Goal: Information Seeking & Learning: Learn about a topic

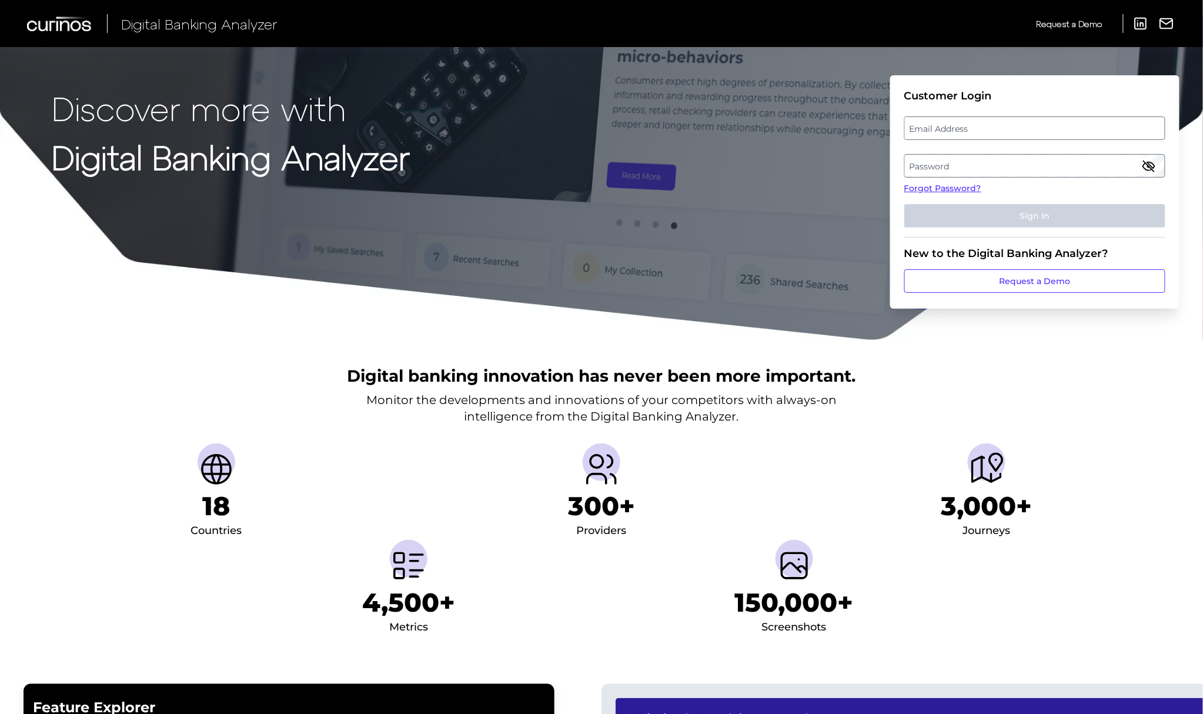
click at [969, 129] on label "Email Address" at bounding box center [1034, 128] width 259 height 21
click at [969, 129] on input "email" at bounding box center [1034, 128] width 261 height 24
type input "[PERSON_NAME][EMAIL_ADDRESS][DOMAIN_NAME]"
click at [1026, 165] on label "Password" at bounding box center [1034, 165] width 259 height 21
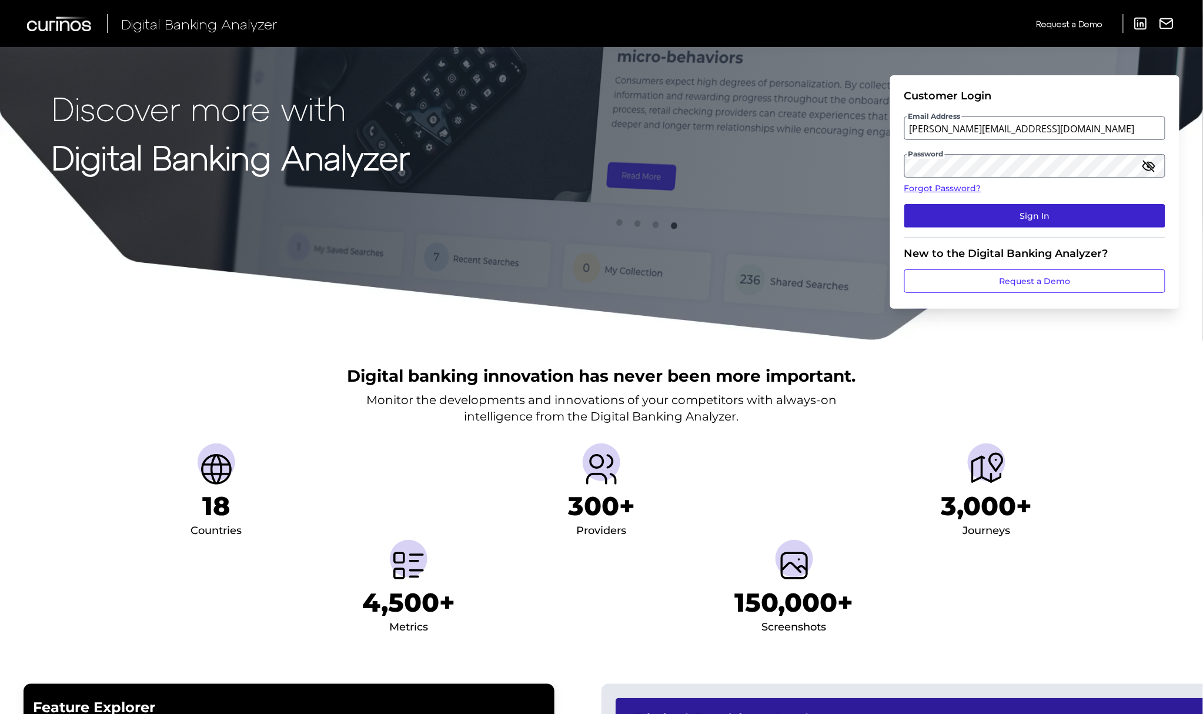
click at [943, 206] on button "Sign In" at bounding box center [1034, 216] width 261 height 24
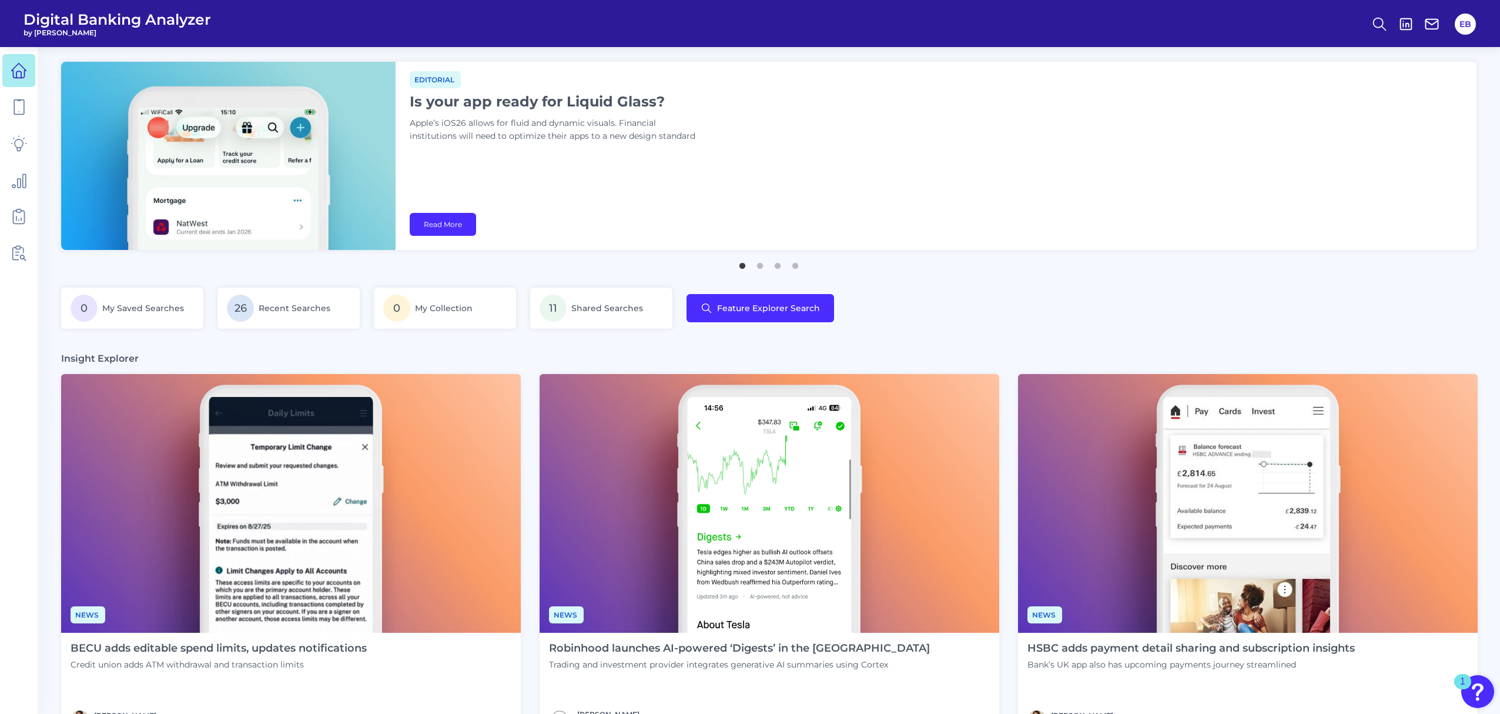
drag, startPoint x: 1381, startPoint y: 27, endPoint x: 1320, endPoint y: 31, distance: 61.9
click at [1207, 27] on icon at bounding box center [1379, 24] width 16 height 16
click at [1207, 52] on div "Search" at bounding box center [1322, 56] width 132 height 30
click at [1207, 51] on div "Search" at bounding box center [1322, 56] width 132 height 30
click at [1207, 59] on div "Search" at bounding box center [1322, 56] width 132 height 30
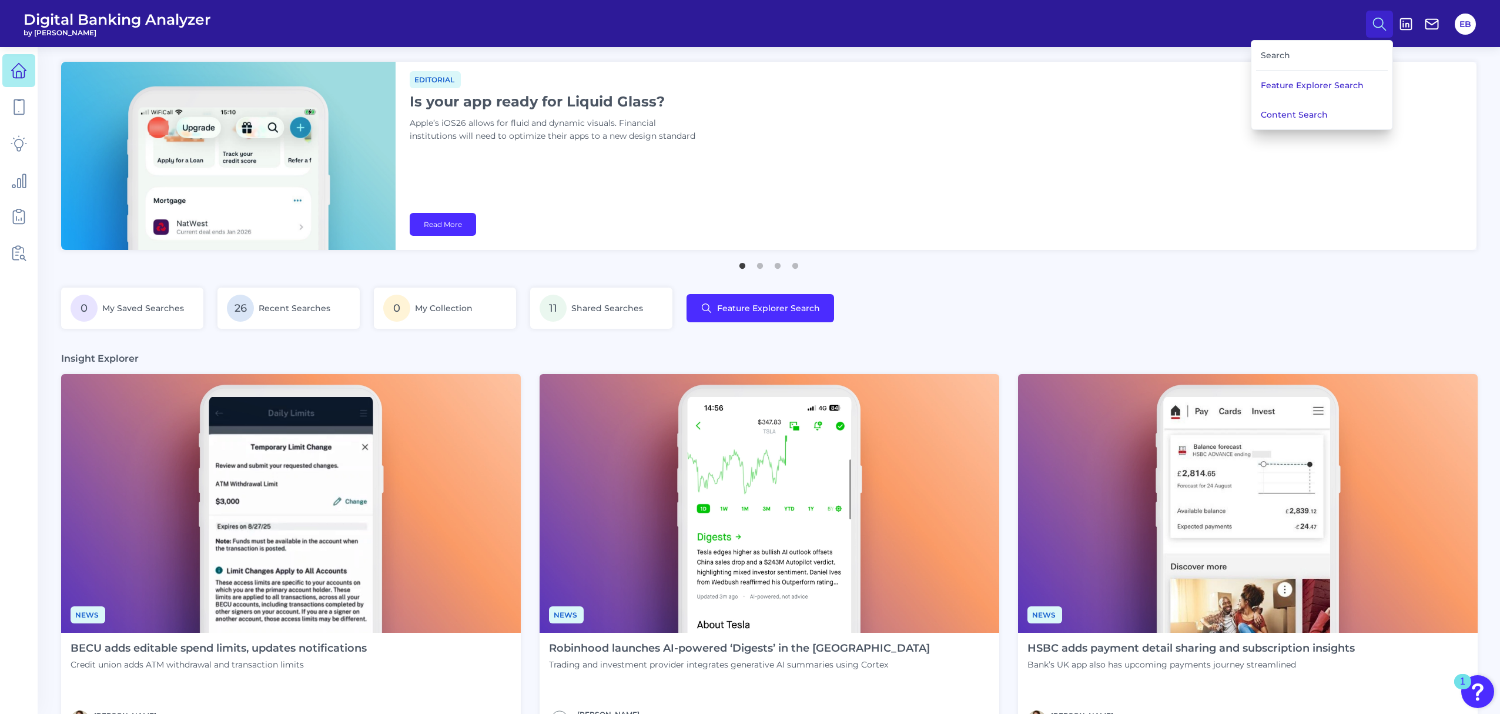
click at [1207, 40] on div "Search Feature Explorer Search Content Search" at bounding box center [1322, 85] width 142 height 90
click at [1207, 54] on div "Search" at bounding box center [1322, 56] width 132 height 30
click at [1207, 62] on div "Search" at bounding box center [1322, 56] width 132 height 30
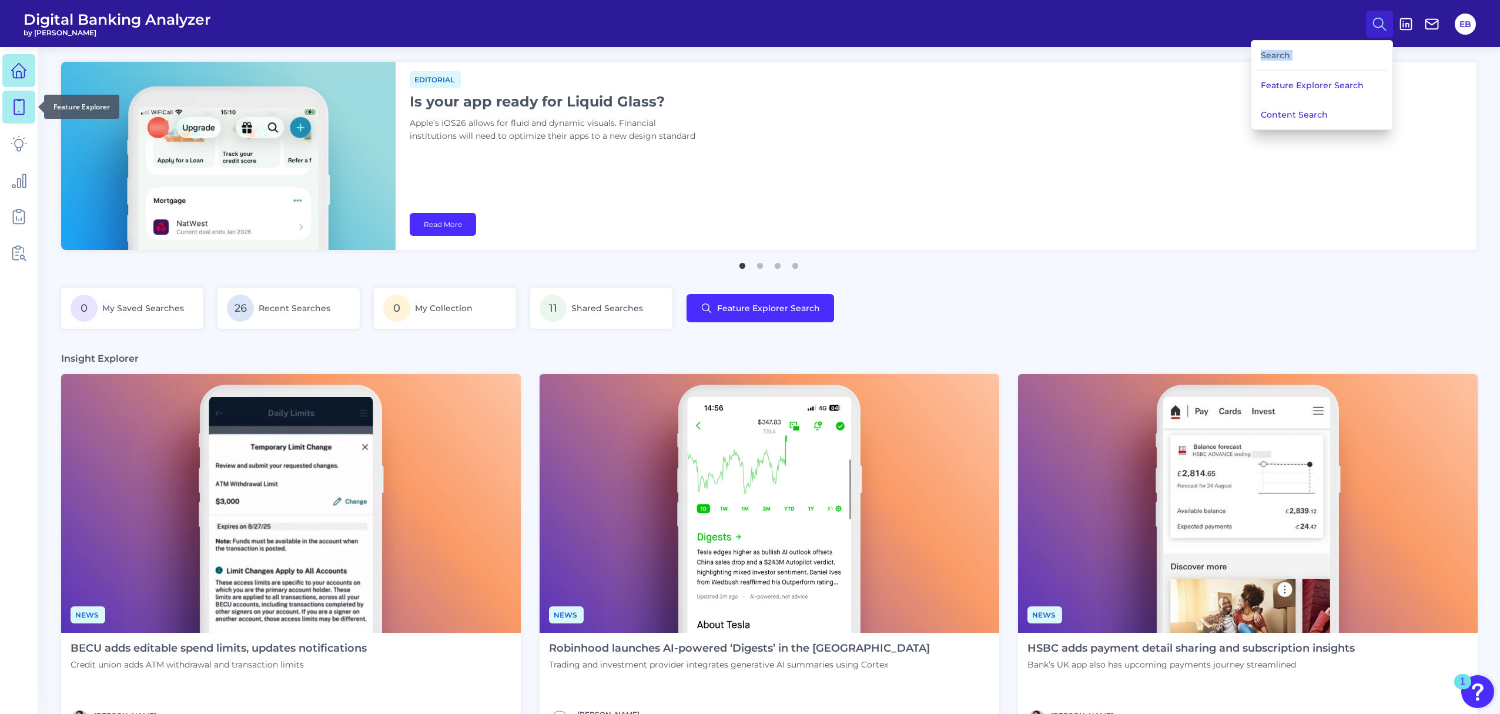
click at [17, 109] on icon at bounding box center [19, 107] width 16 height 16
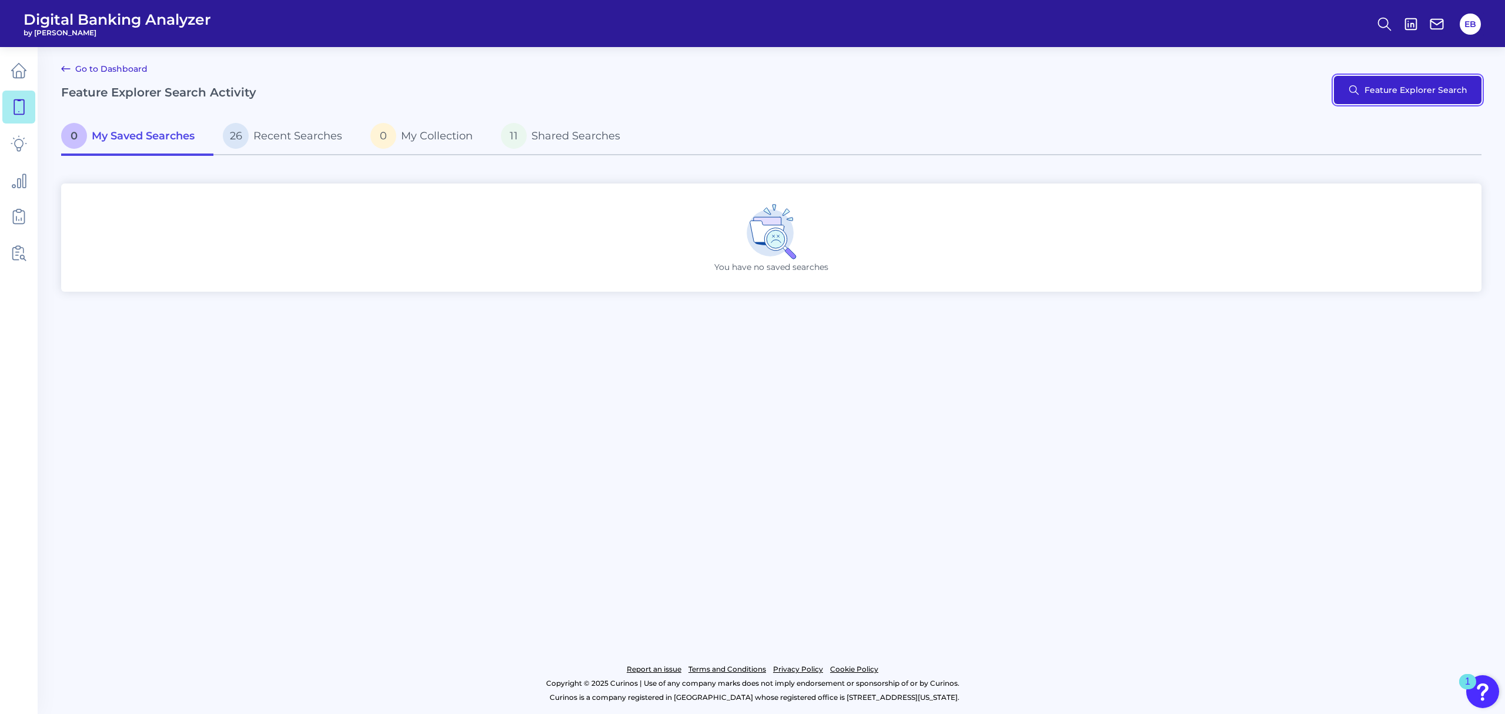
click at [1207, 83] on button "Feature Explorer Search" at bounding box center [1408, 90] width 148 height 28
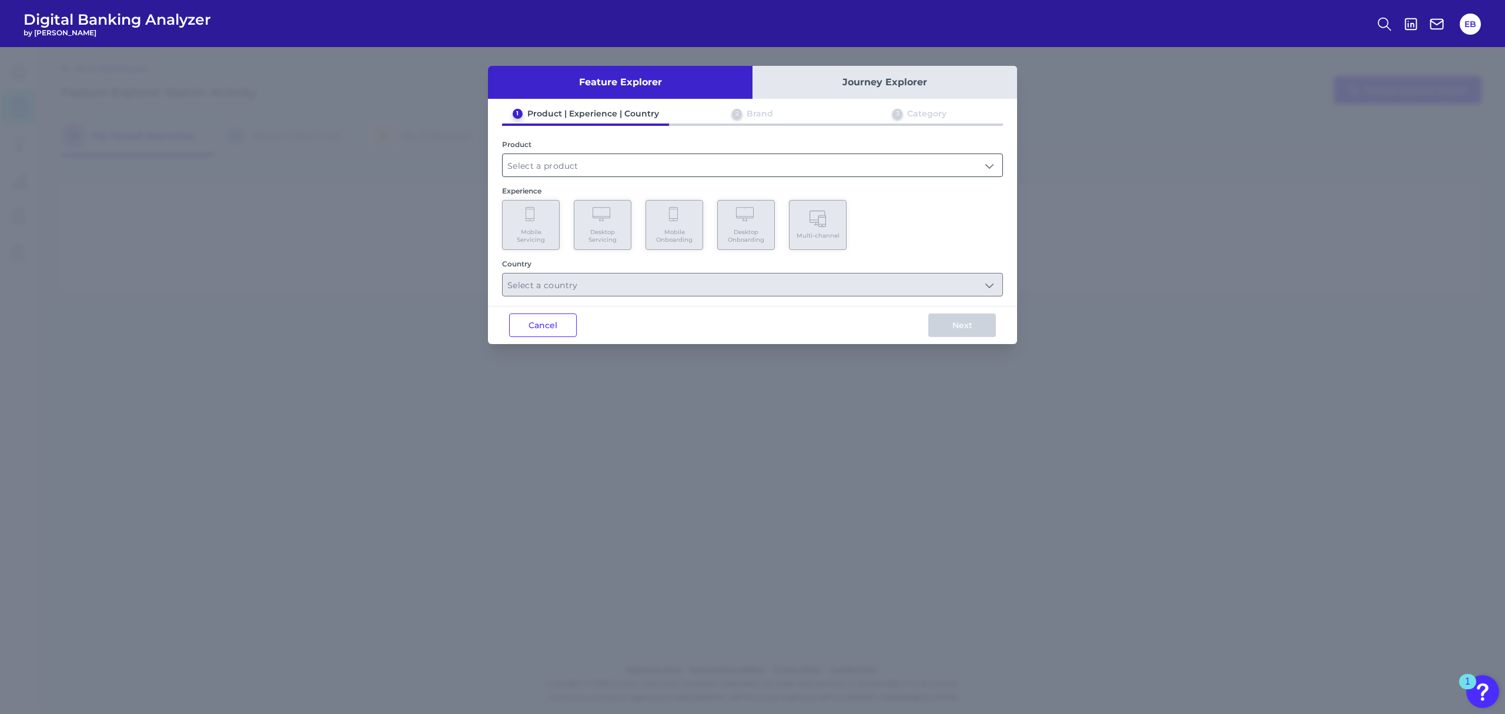
click at [564, 166] on input "text" at bounding box center [753, 165] width 500 height 22
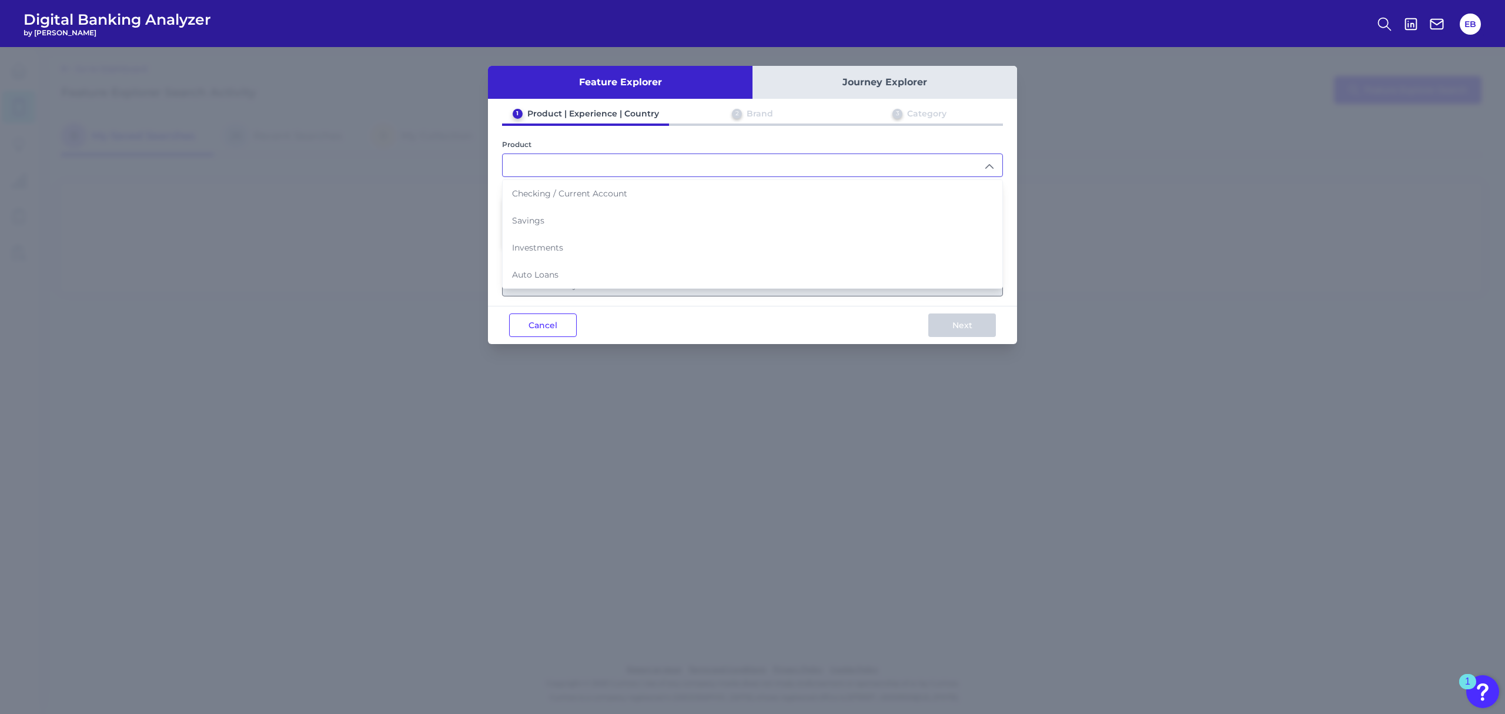
click at [564, 166] on input "text" at bounding box center [753, 165] width 500 height 22
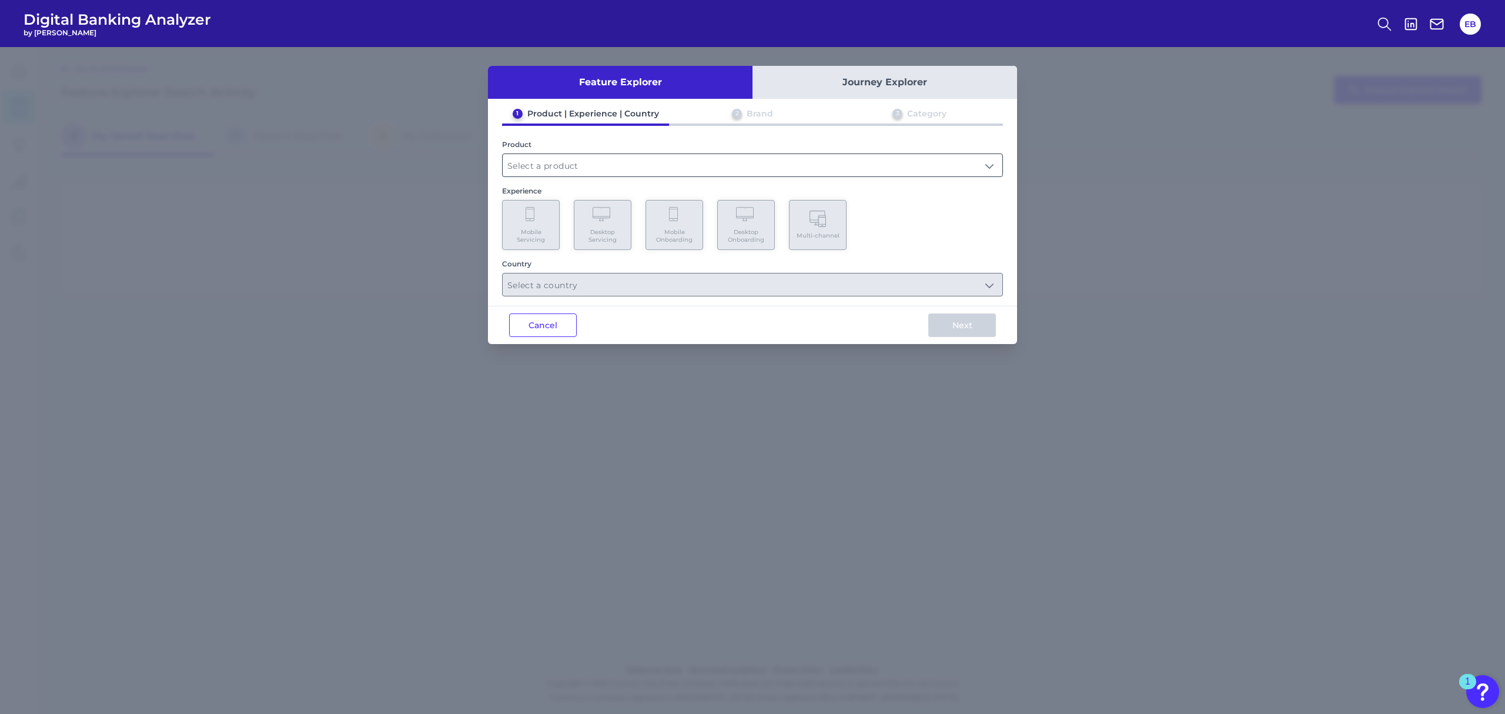
click at [607, 159] on input "text" at bounding box center [753, 165] width 500 height 22
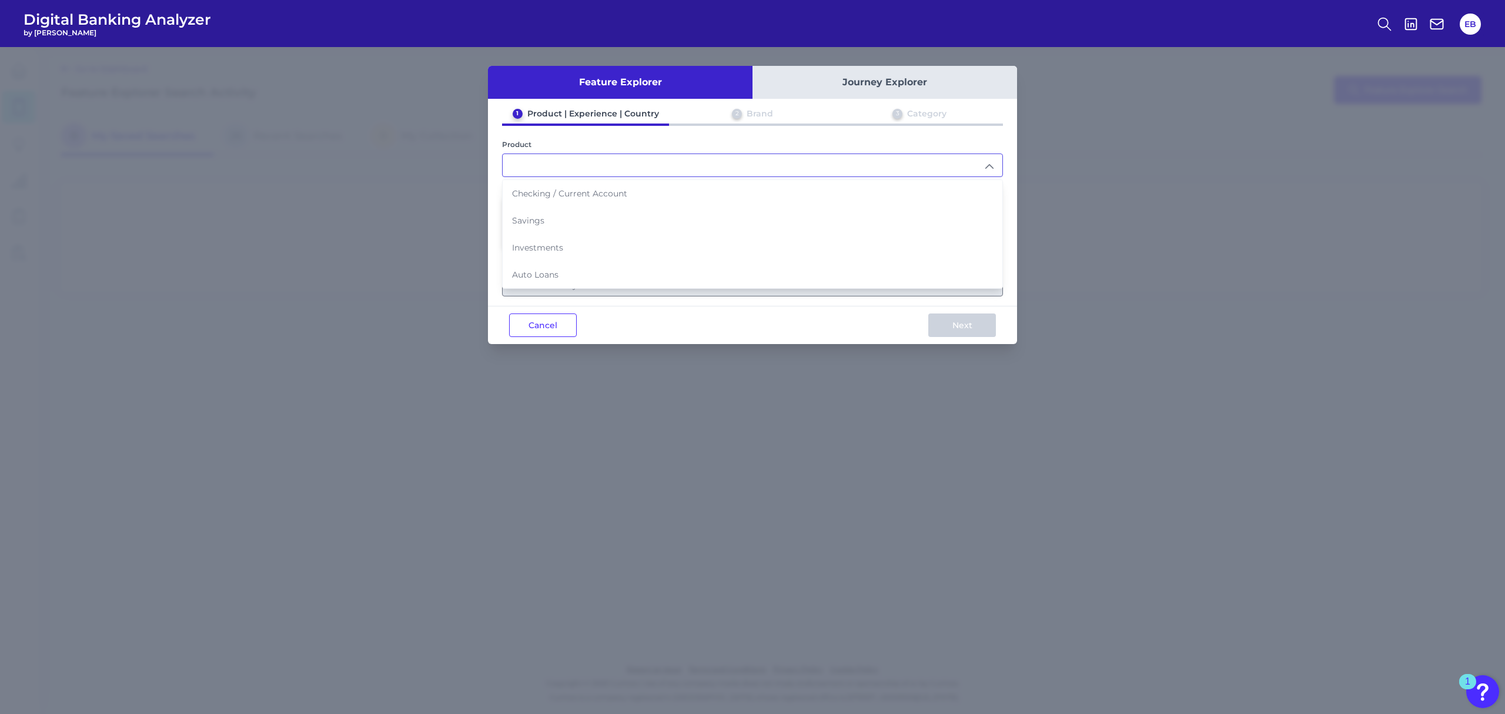
click at [598, 165] on input "text" at bounding box center [753, 165] width 500 height 22
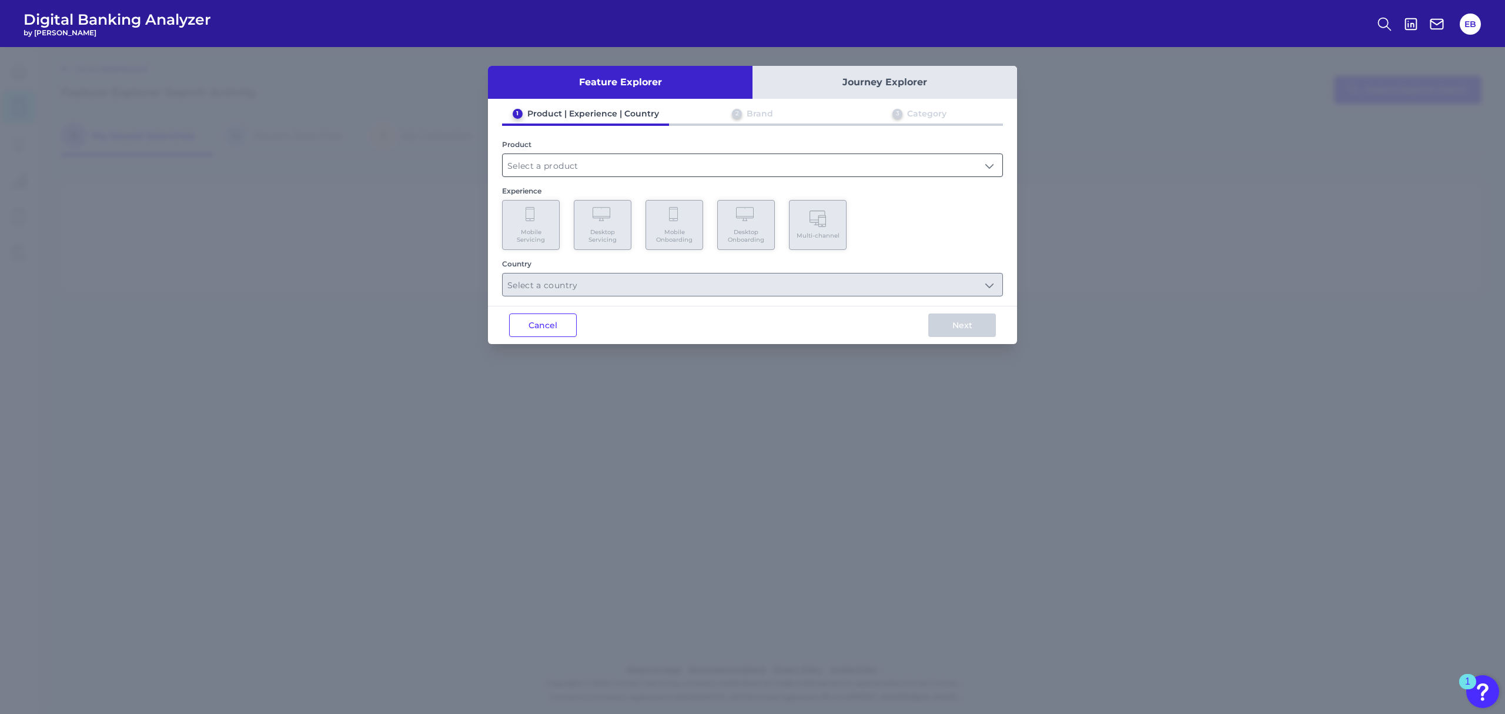
click at [598, 165] on input "text" at bounding box center [753, 165] width 500 height 22
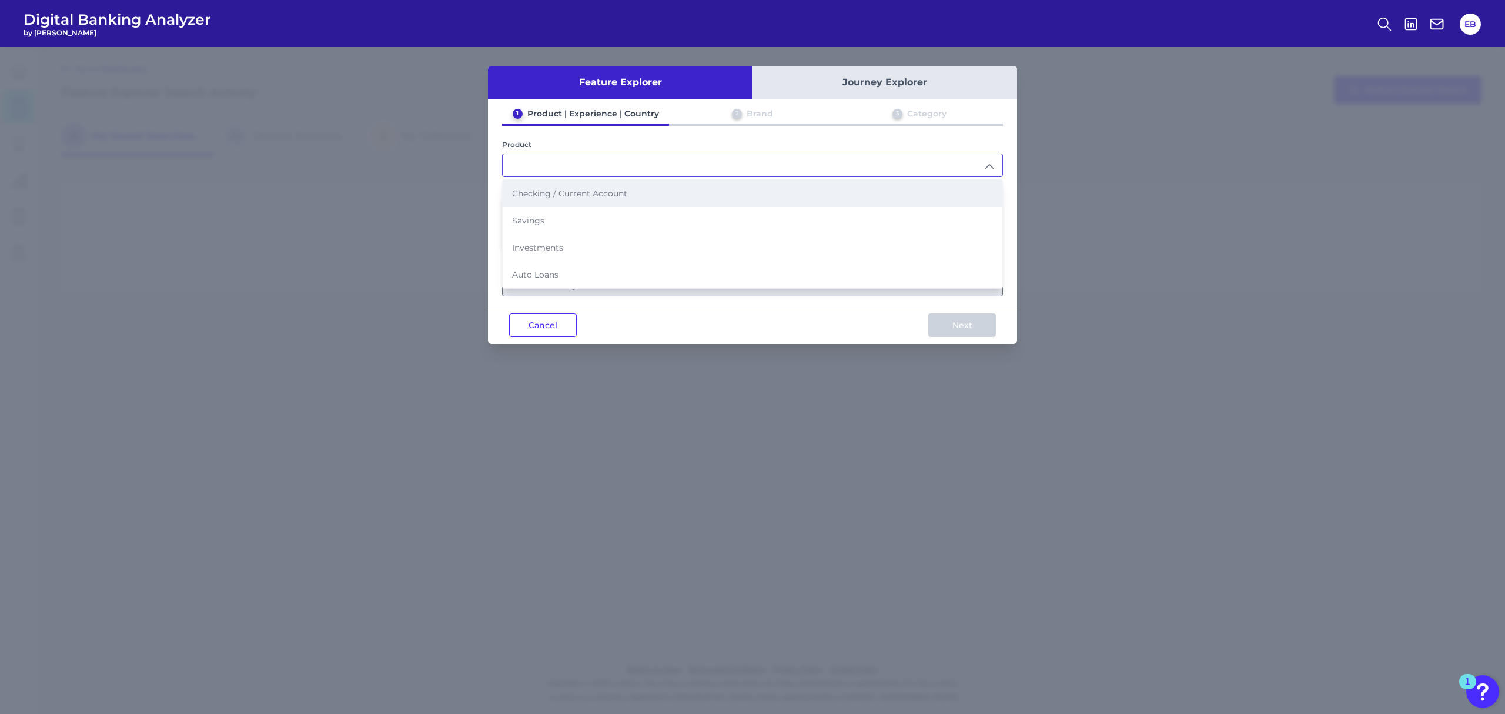
click at [556, 196] on span "Checking / Current Account" at bounding box center [569, 193] width 115 height 11
type input "Checking / Current Account"
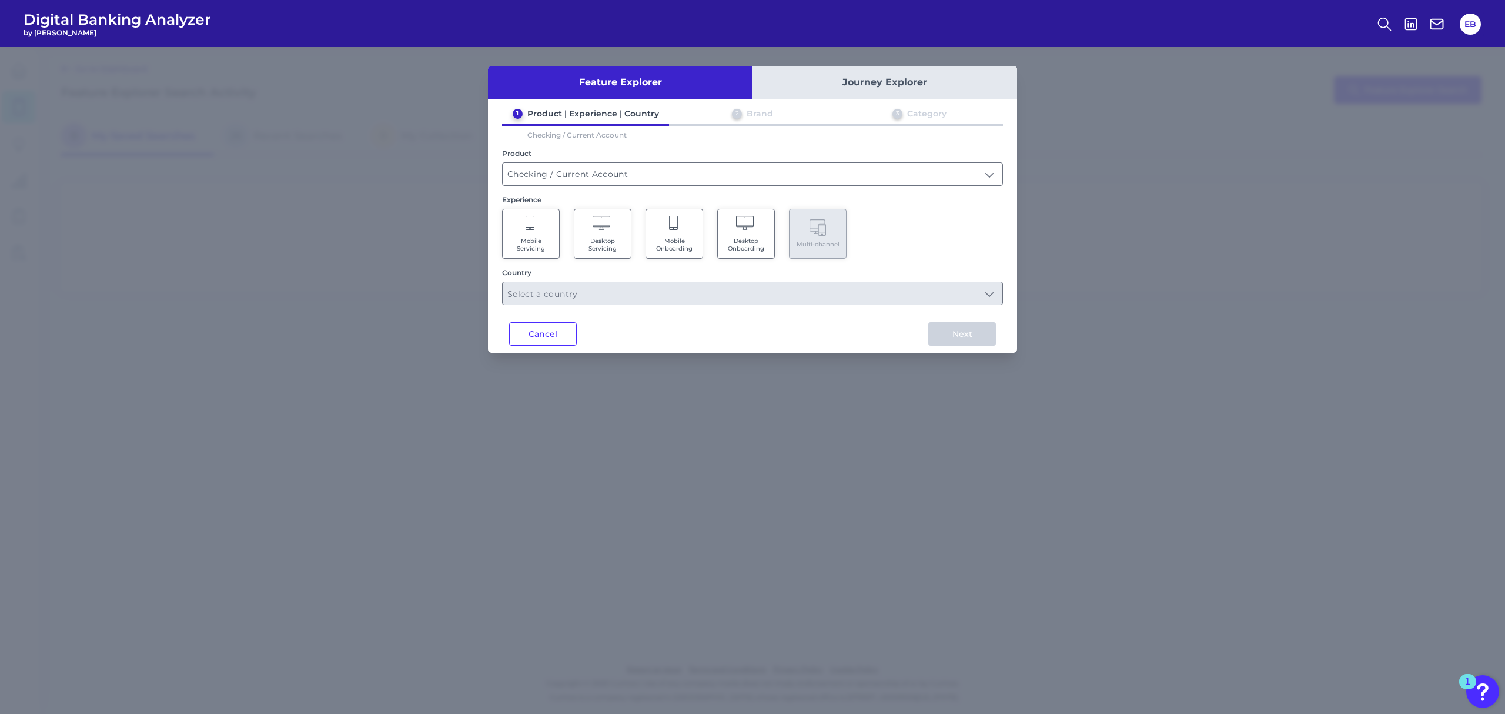
click at [534, 237] on span "Mobile Servicing" at bounding box center [530, 244] width 45 height 15
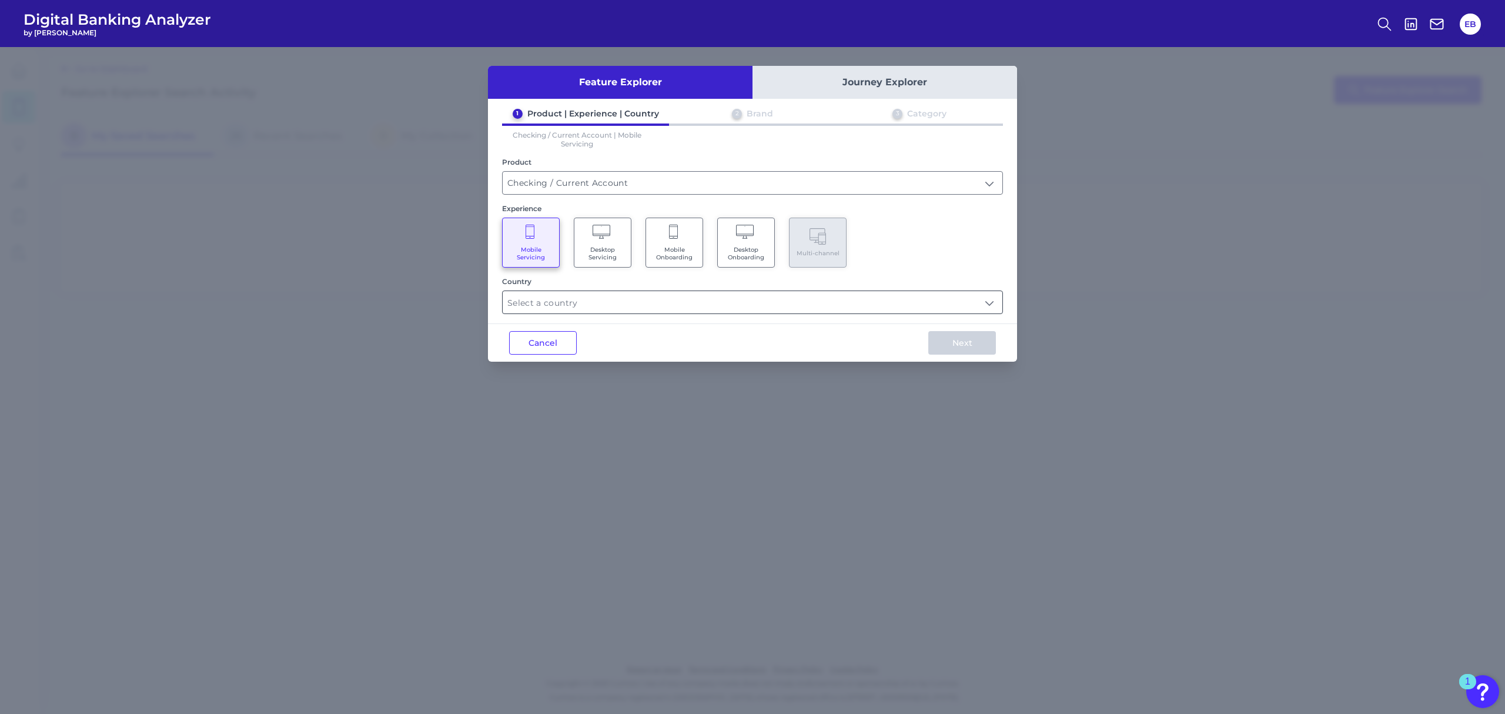
click at [602, 308] on input "text" at bounding box center [753, 302] width 500 height 22
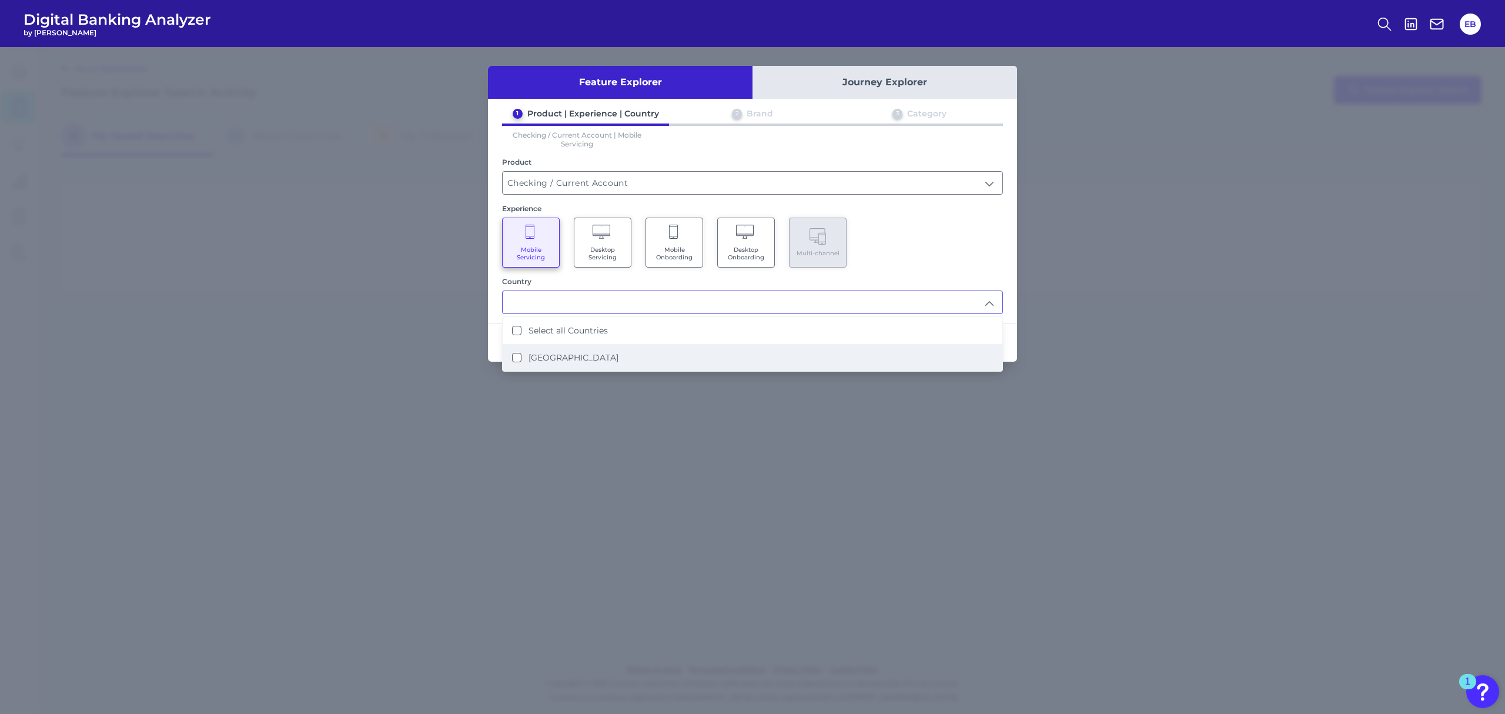
click at [567, 361] on li "[GEOGRAPHIC_DATA]" at bounding box center [753, 357] width 500 height 27
type input "Select all Countries"
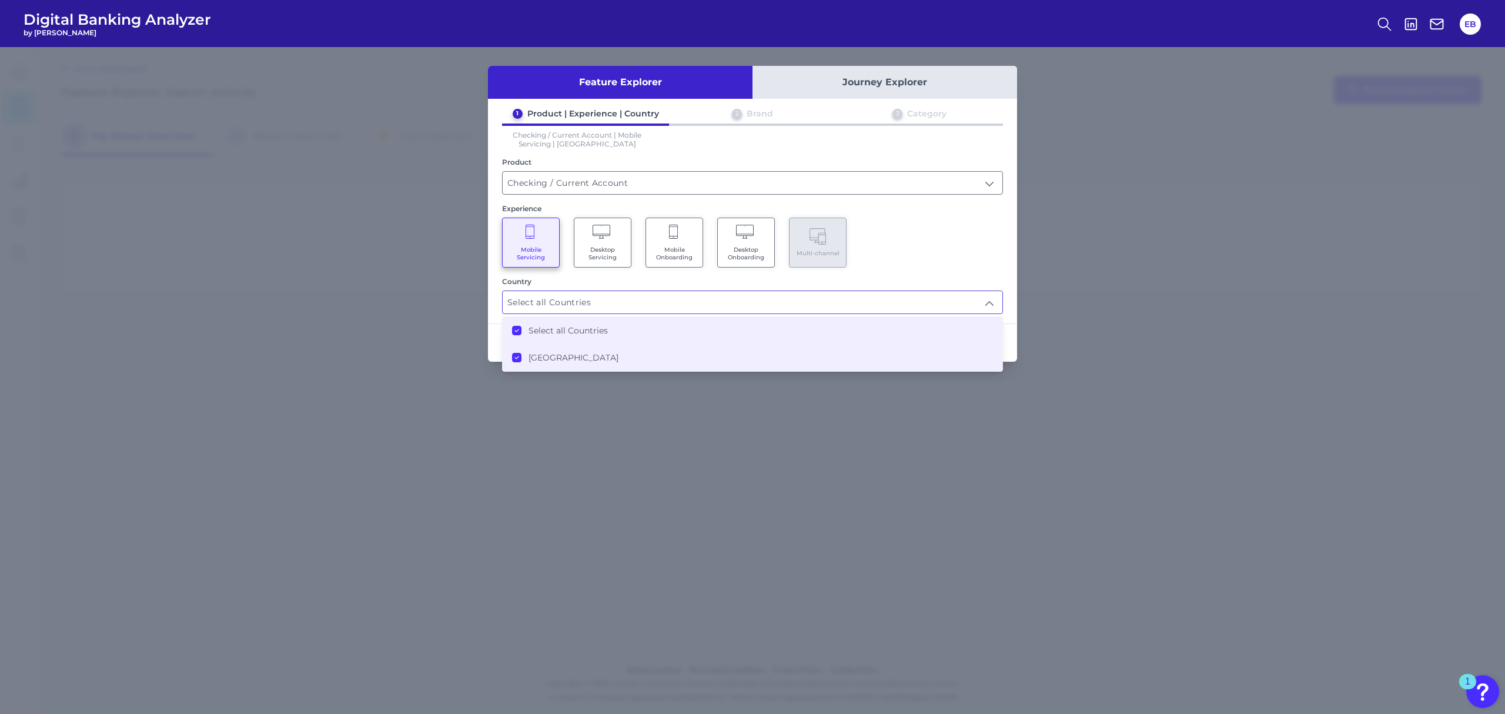
click at [789, 356] on li "[GEOGRAPHIC_DATA]" at bounding box center [753, 357] width 500 height 27
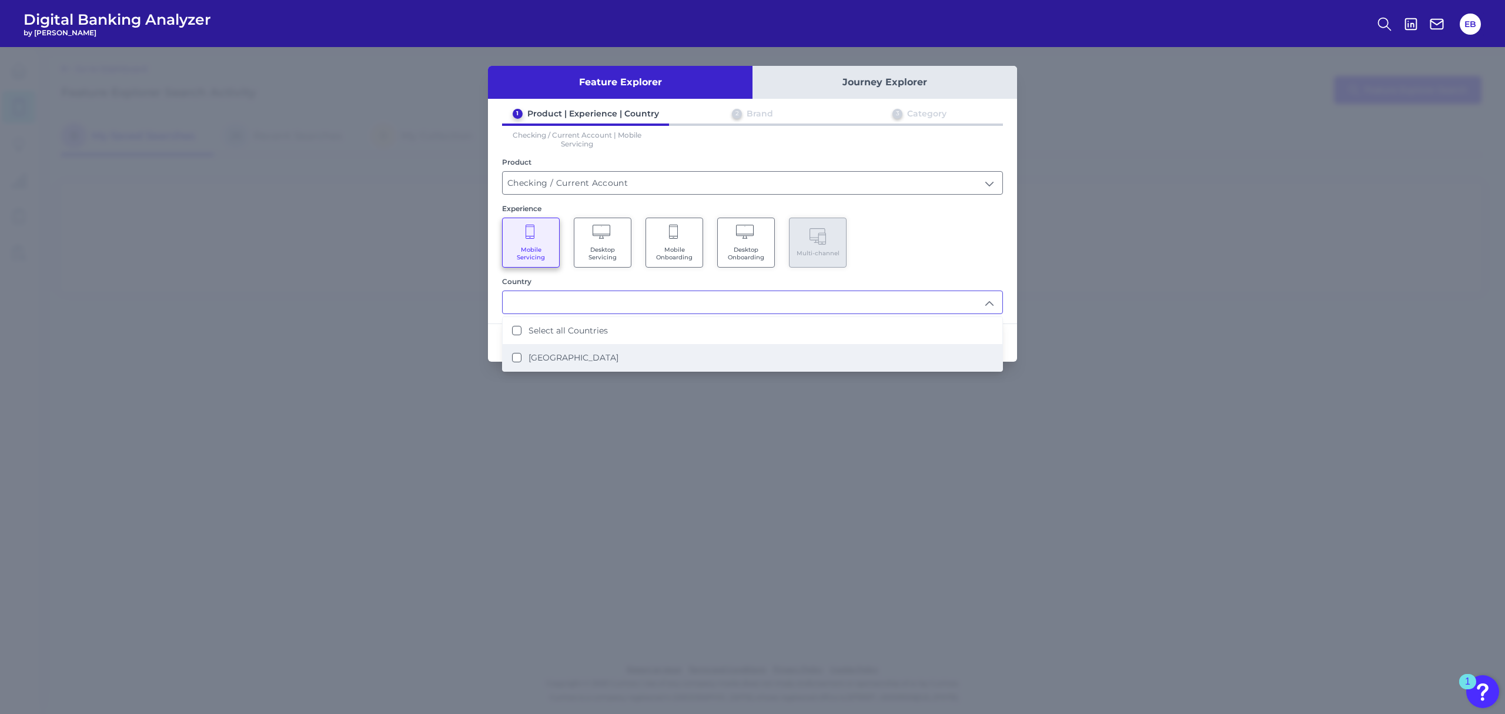
click at [515, 356] on States "[GEOGRAPHIC_DATA]" at bounding box center [516, 357] width 9 height 9
type input "Select all Countries"
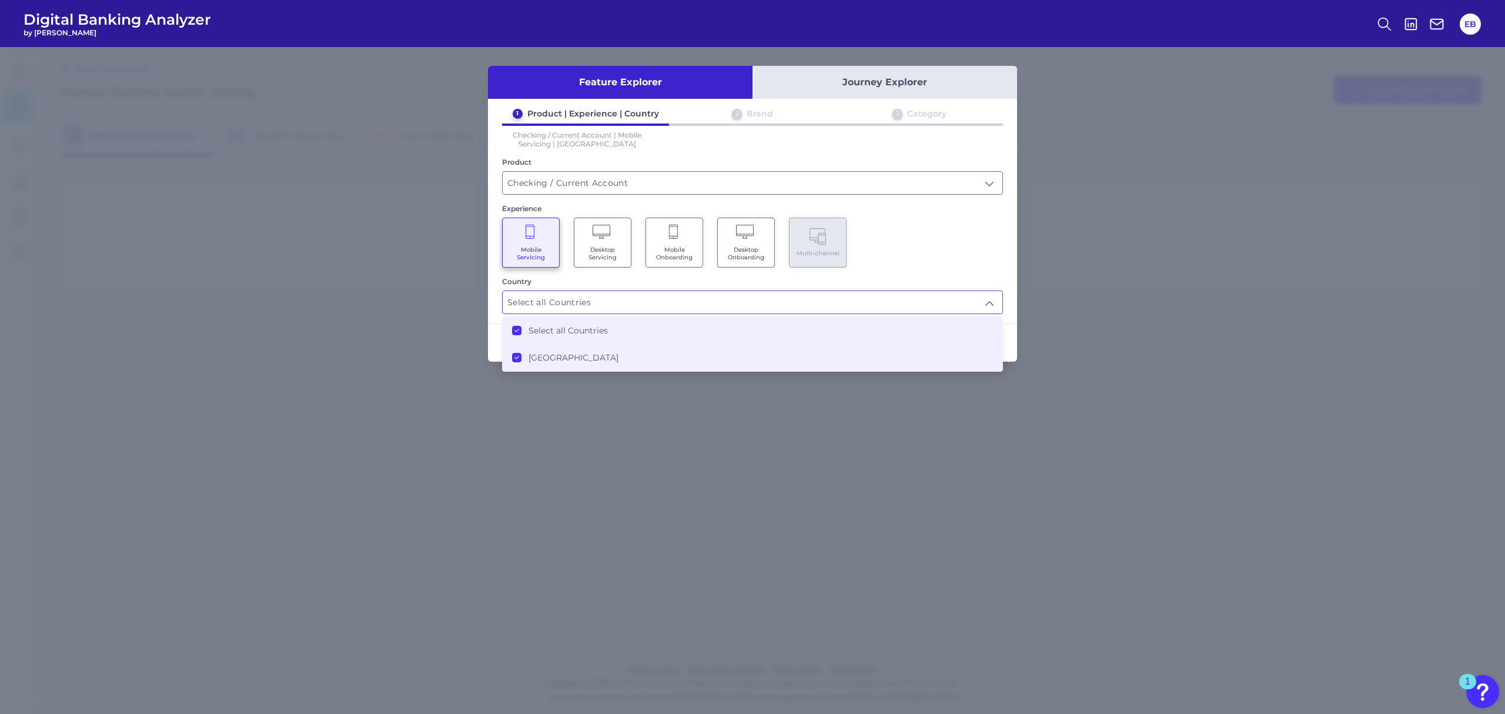
click at [796, 149] on div "1 Product | Experience | Country 2 Brand 3 Category Checking / Current Account …" at bounding box center [752, 211] width 529 height 206
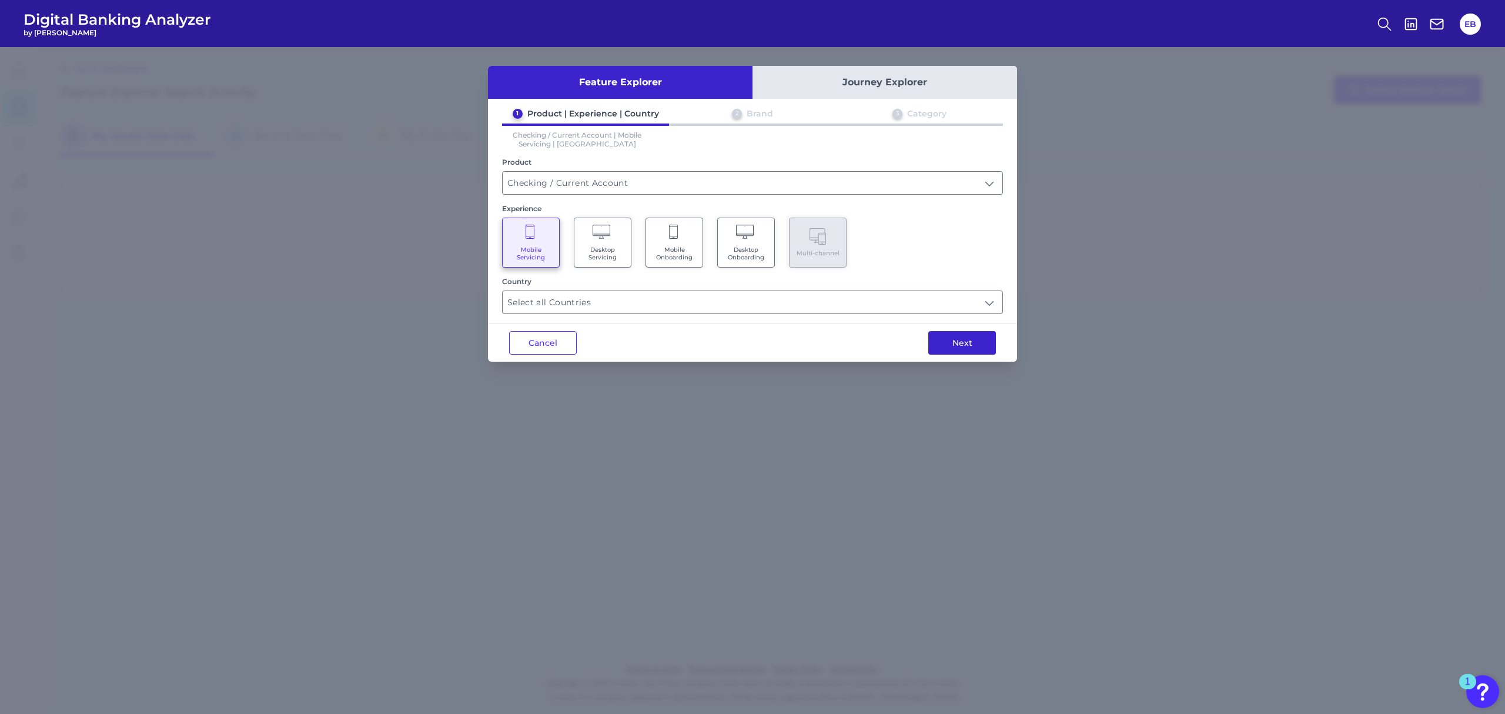
click at [963, 343] on button "Next" at bounding box center [962, 343] width 68 height 24
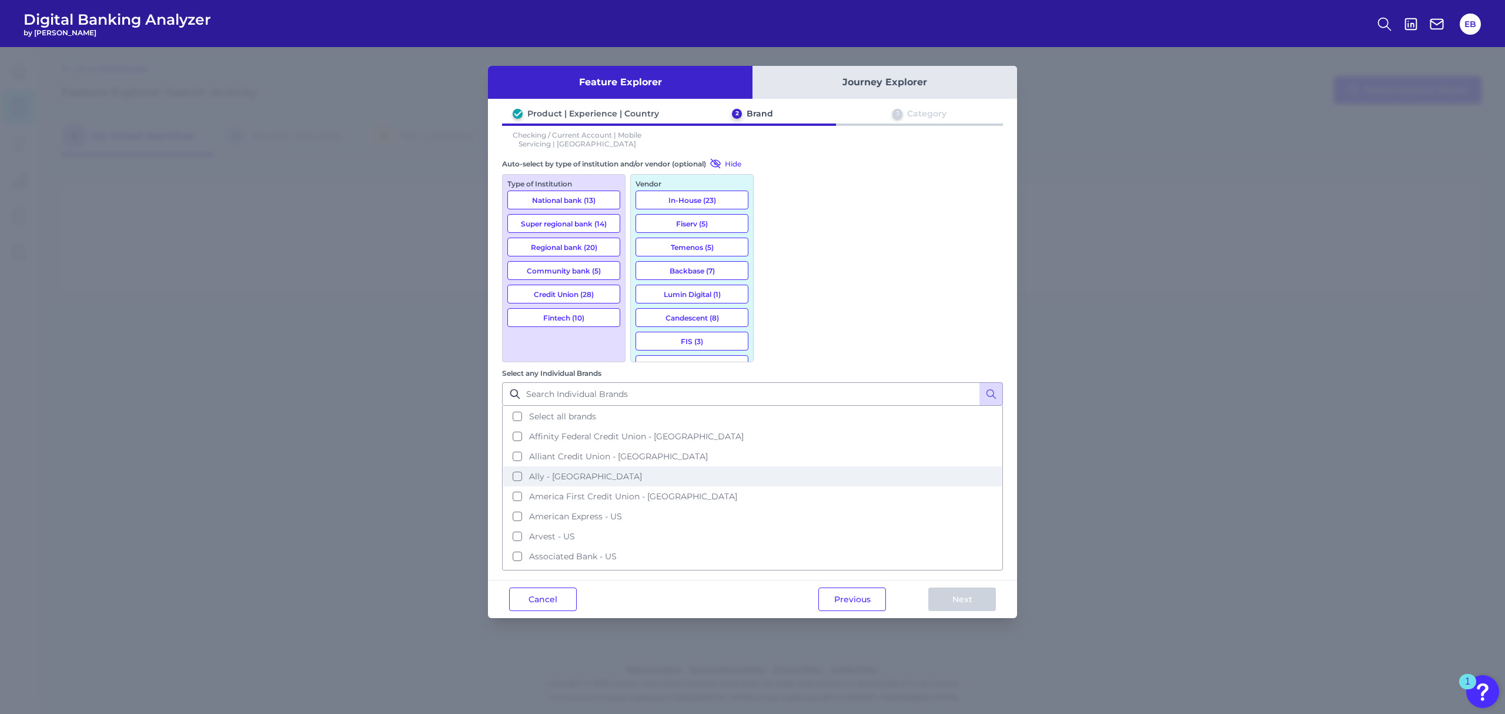
click at [775, 466] on button "Ally - [GEOGRAPHIC_DATA]" at bounding box center [752, 476] width 498 height 20
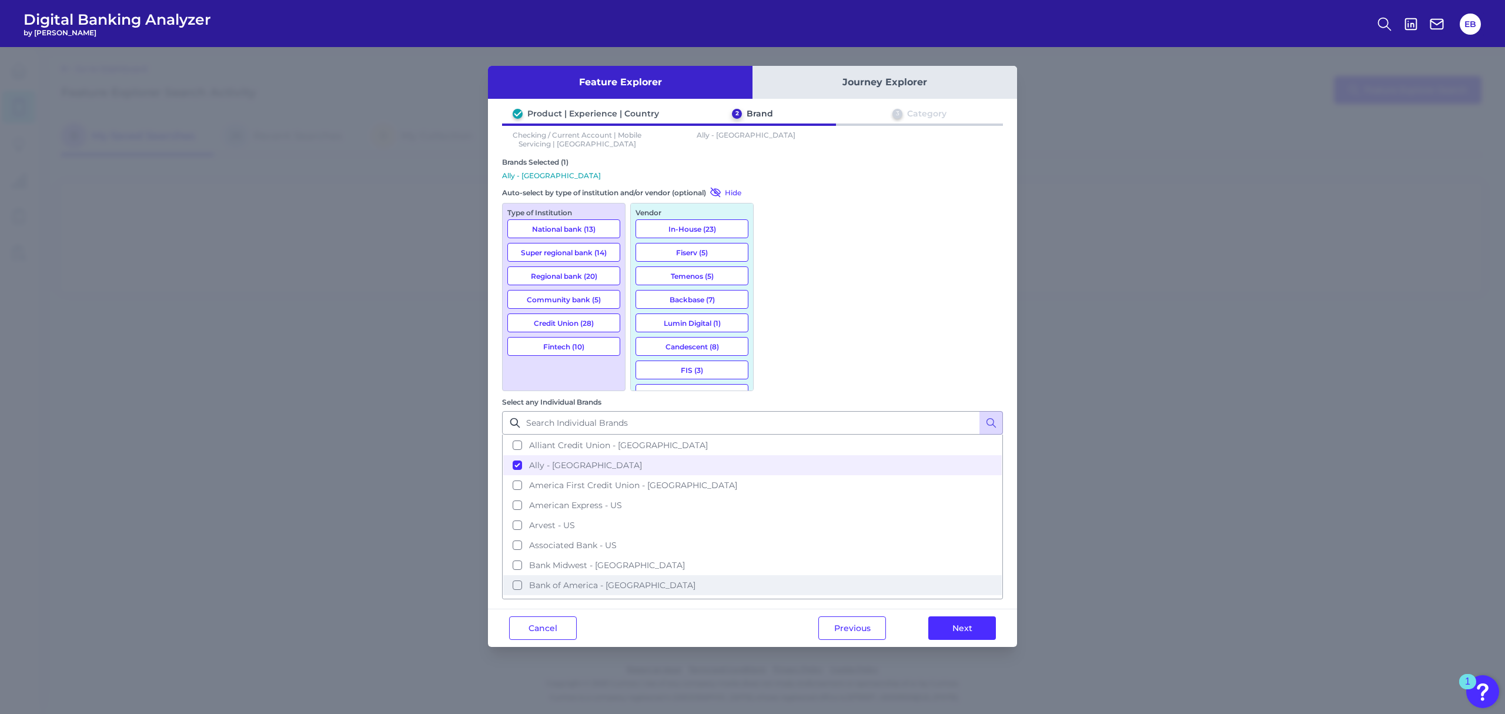
scroll to position [78, 0]
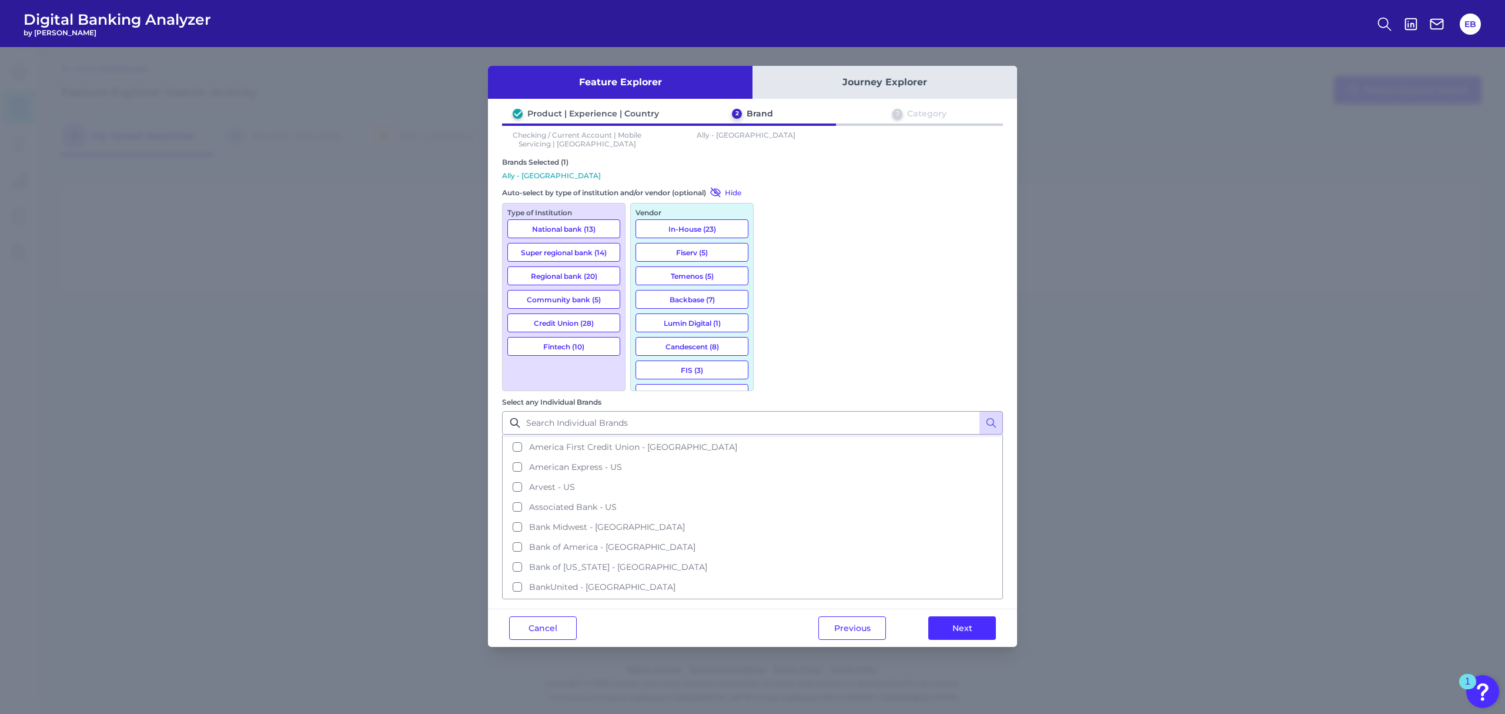
click at [539, 222] on button "National bank (13)" at bounding box center [563, 228] width 113 height 19
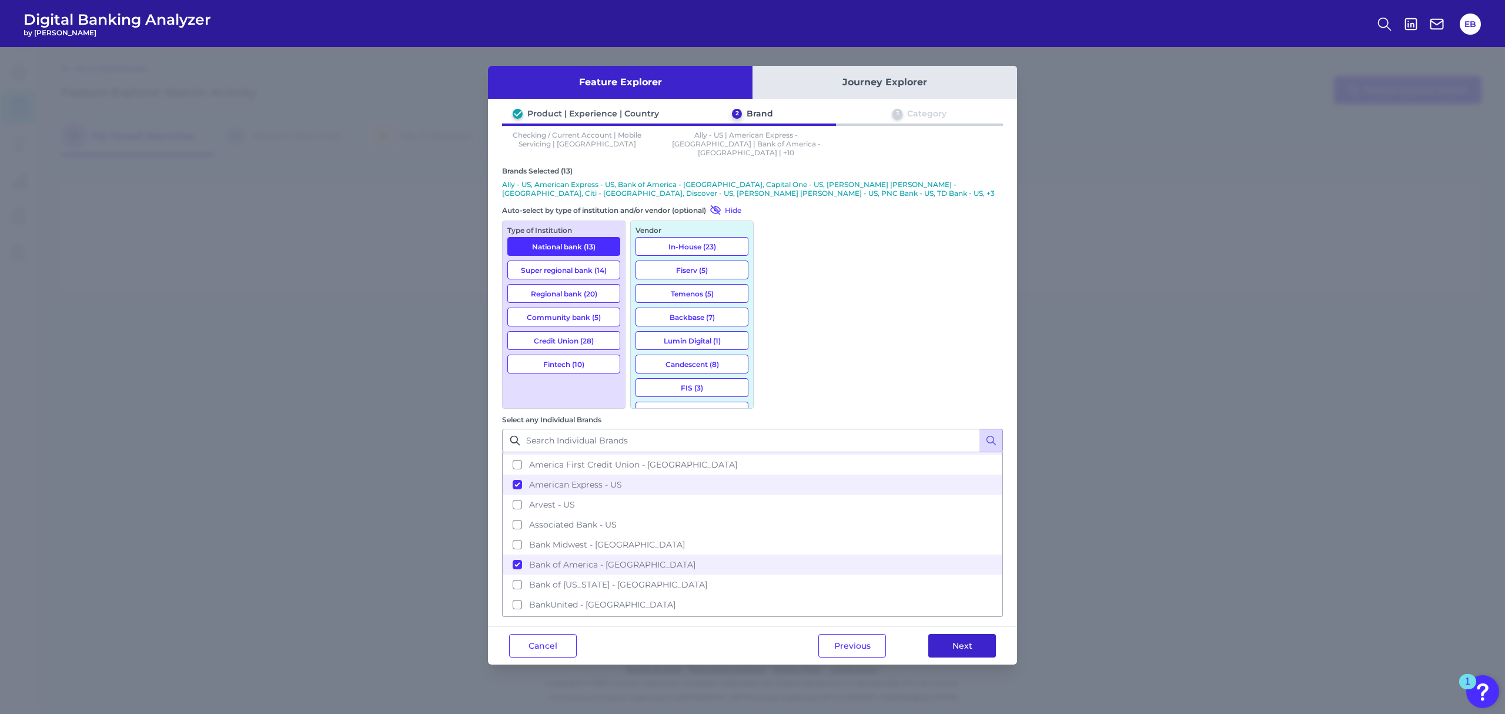
click at [960, 634] on button "Next" at bounding box center [962, 646] width 68 height 24
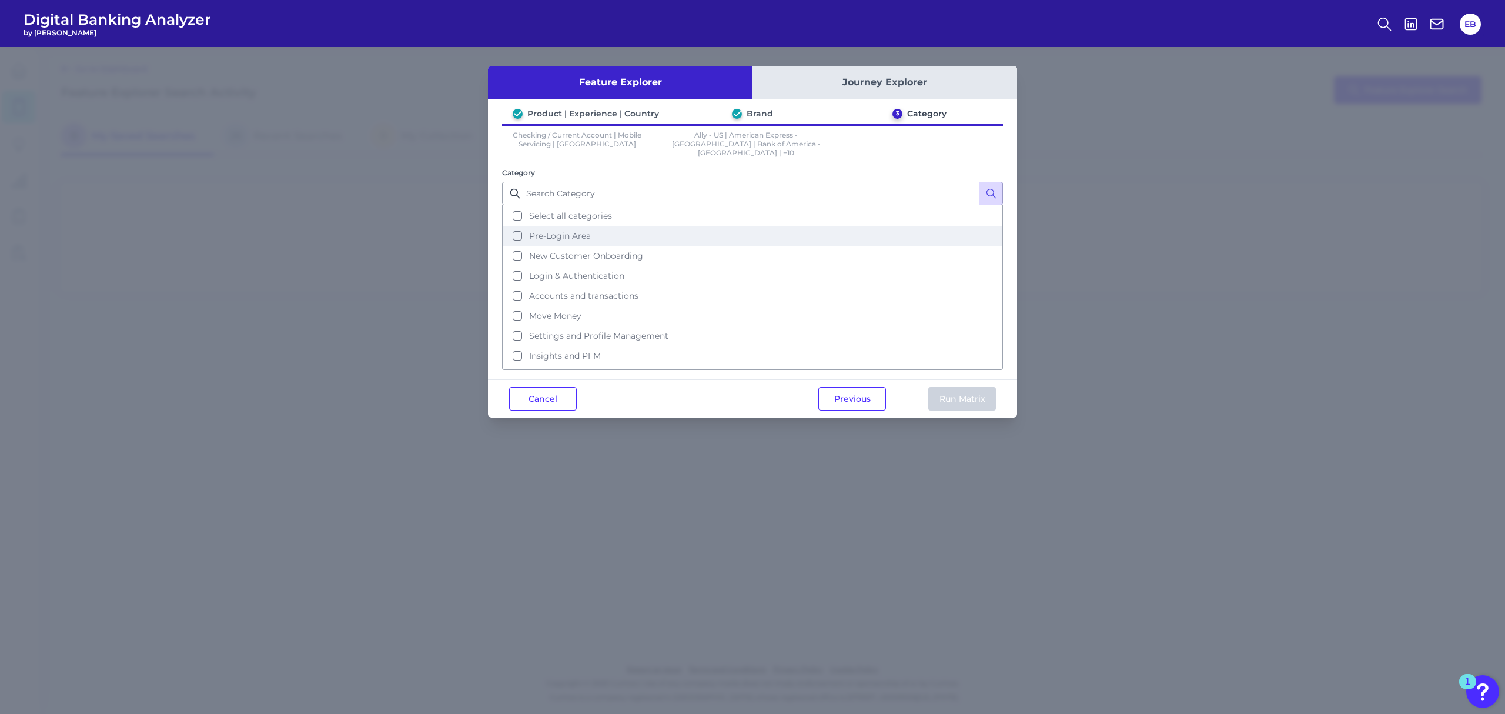
scroll to position [53, 0]
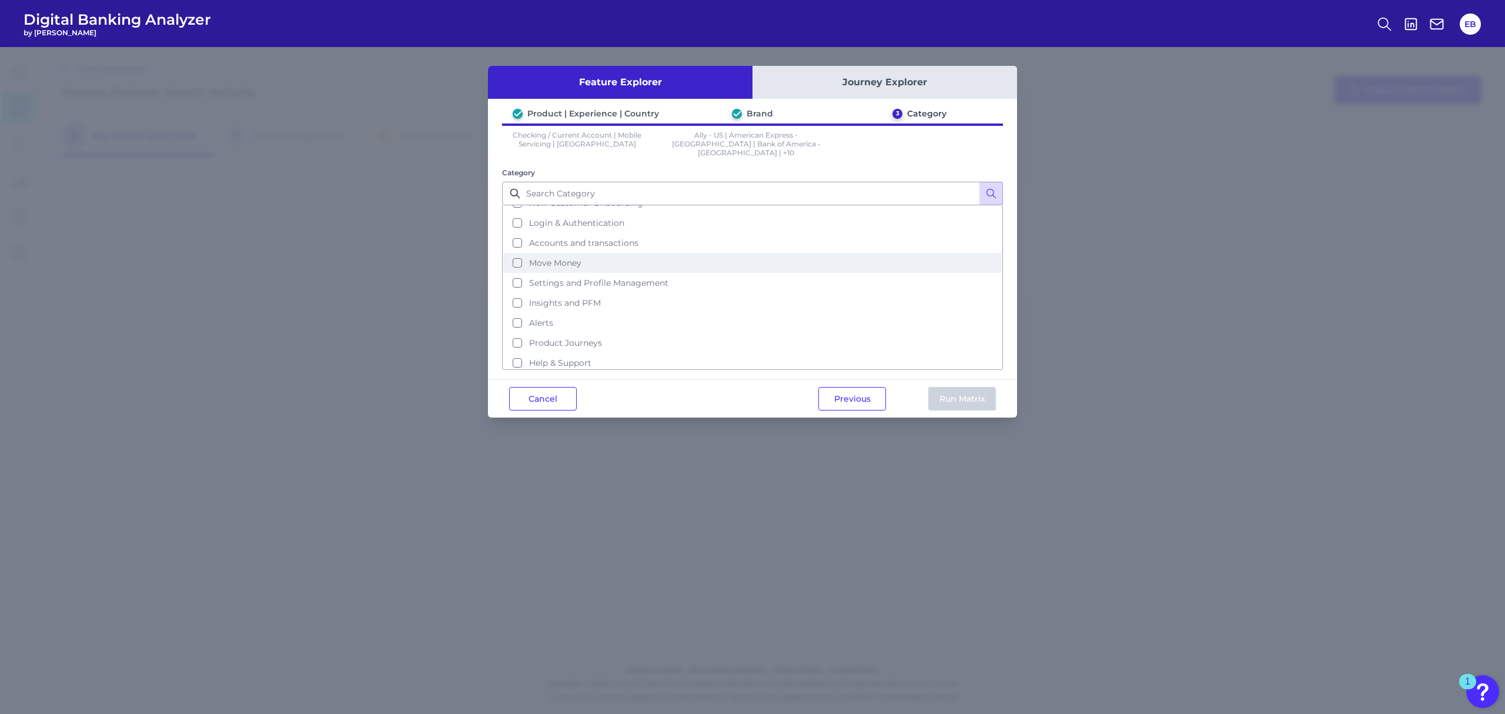
click at [562, 257] on span "Move Money" at bounding box center [555, 262] width 52 height 11
click at [974, 393] on button "Run Matrix" at bounding box center [962, 399] width 68 height 24
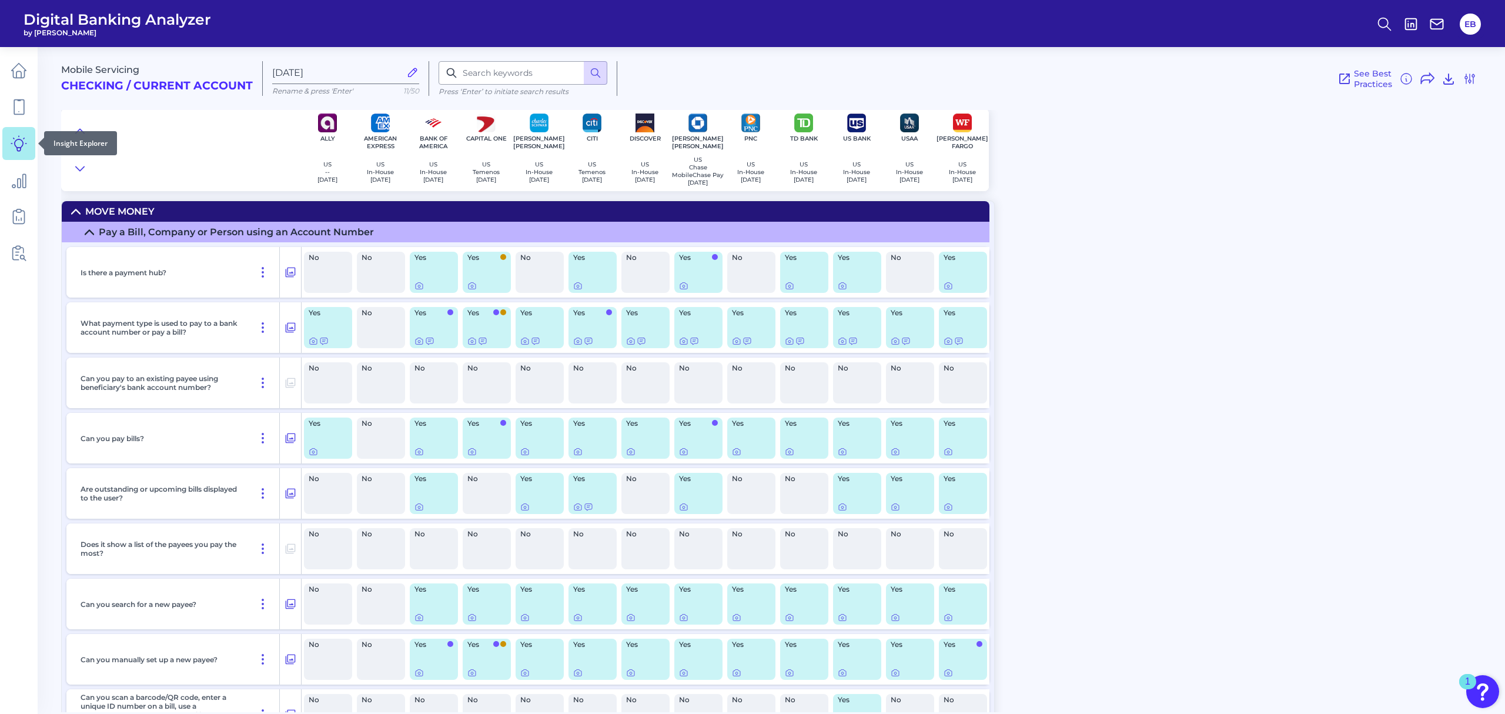
click at [24, 150] on icon at bounding box center [19, 143] width 16 height 16
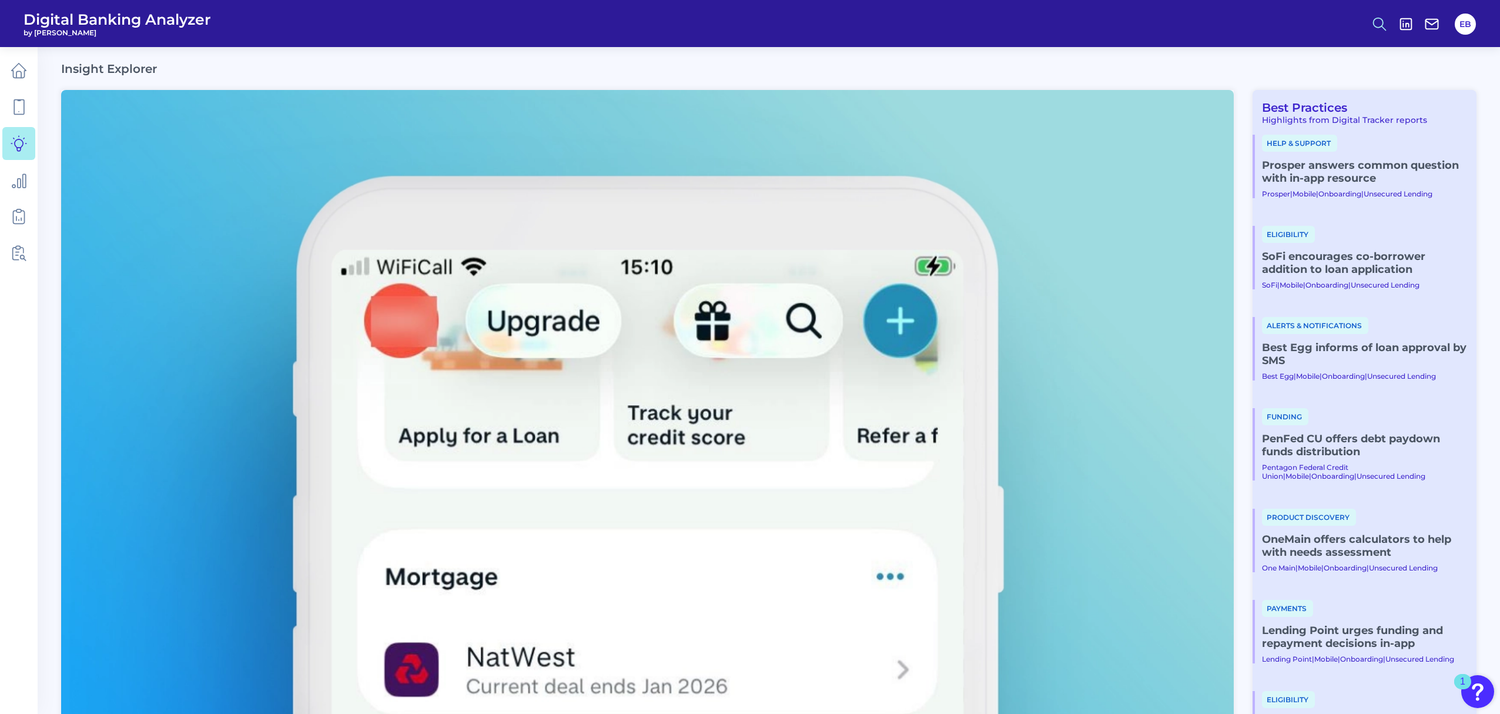
click at [1207, 29] on icon at bounding box center [1379, 24] width 16 height 16
click at [1207, 113] on button "Content Search" at bounding box center [1321, 114] width 141 height 29
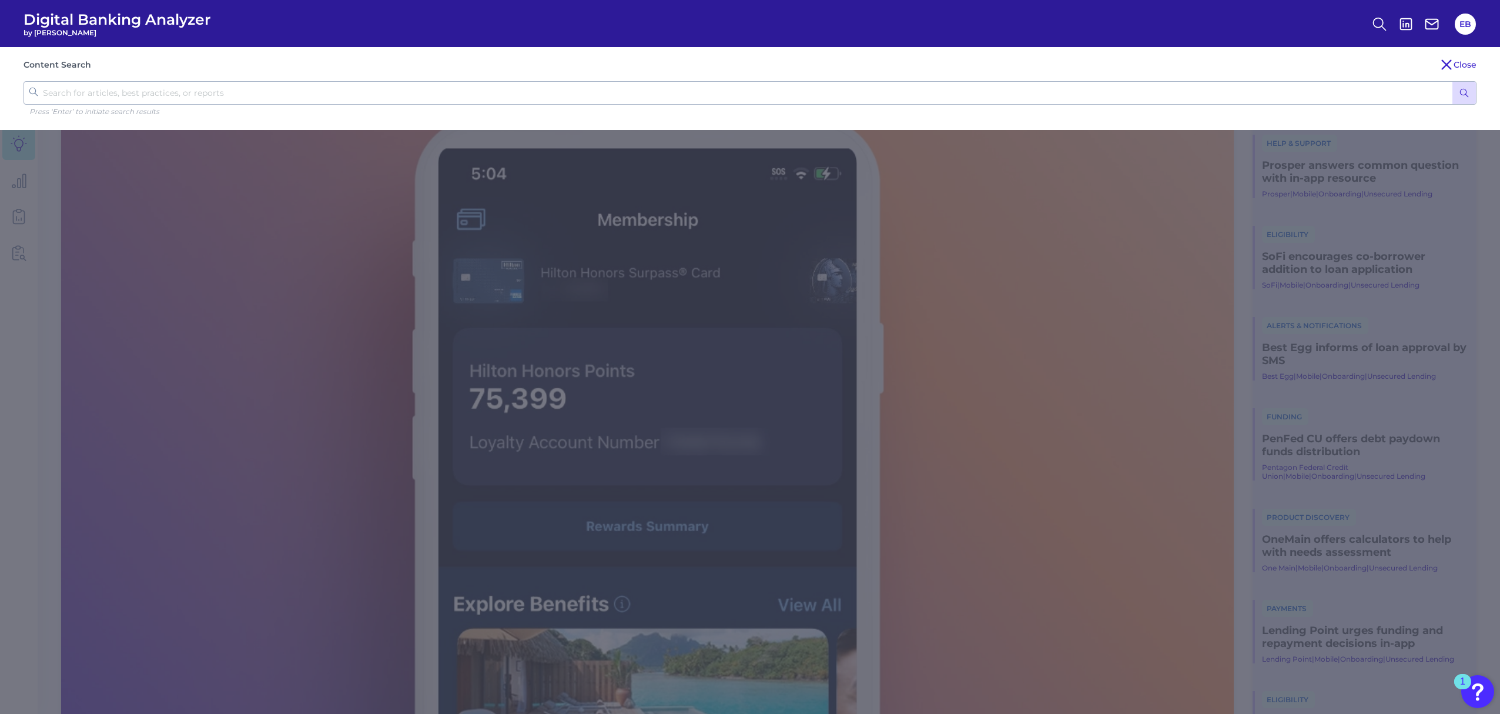
click at [586, 94] on input "text" at bounding box center [750, 93] width 1453 height 24
type input "zelle"
click button "submit" at bounding box center [1464, 93] width 24 height 22
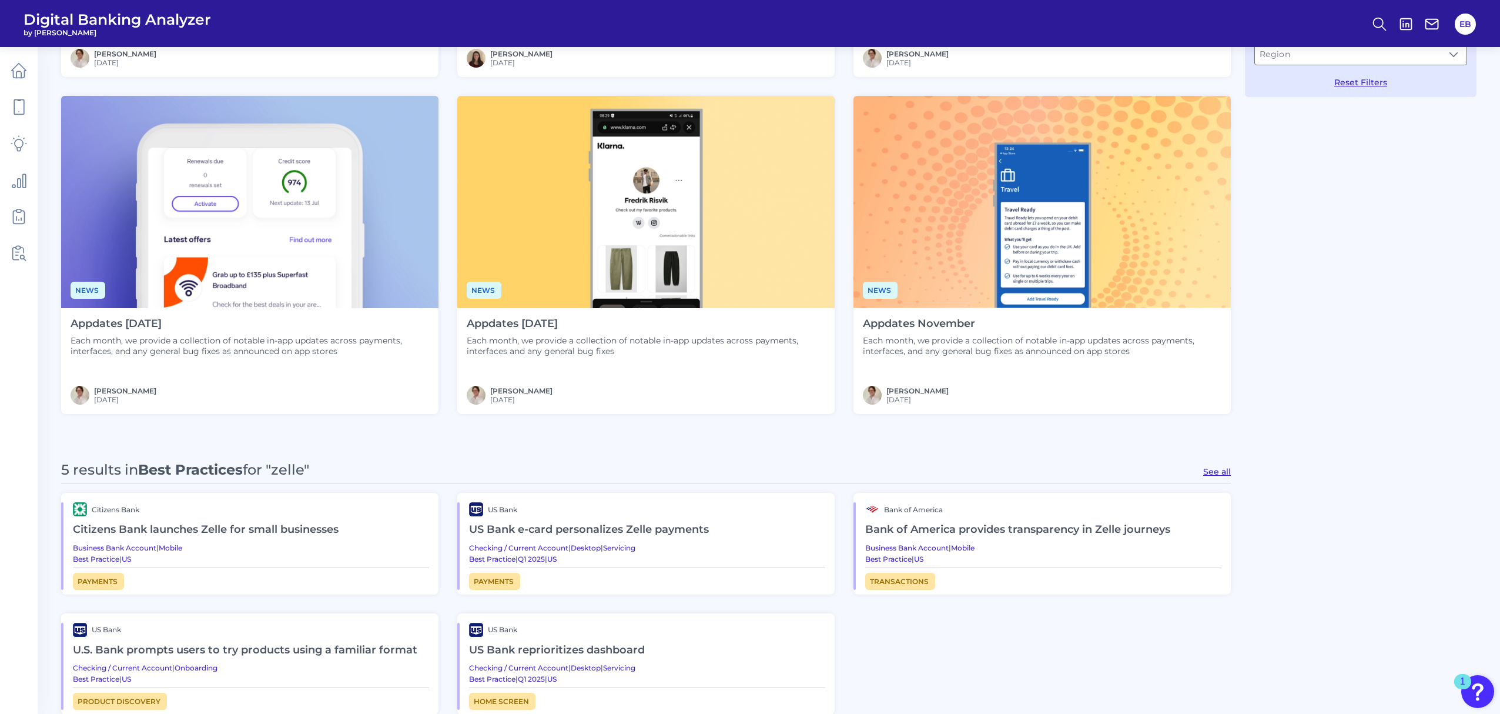
scroll to position [548, 0]
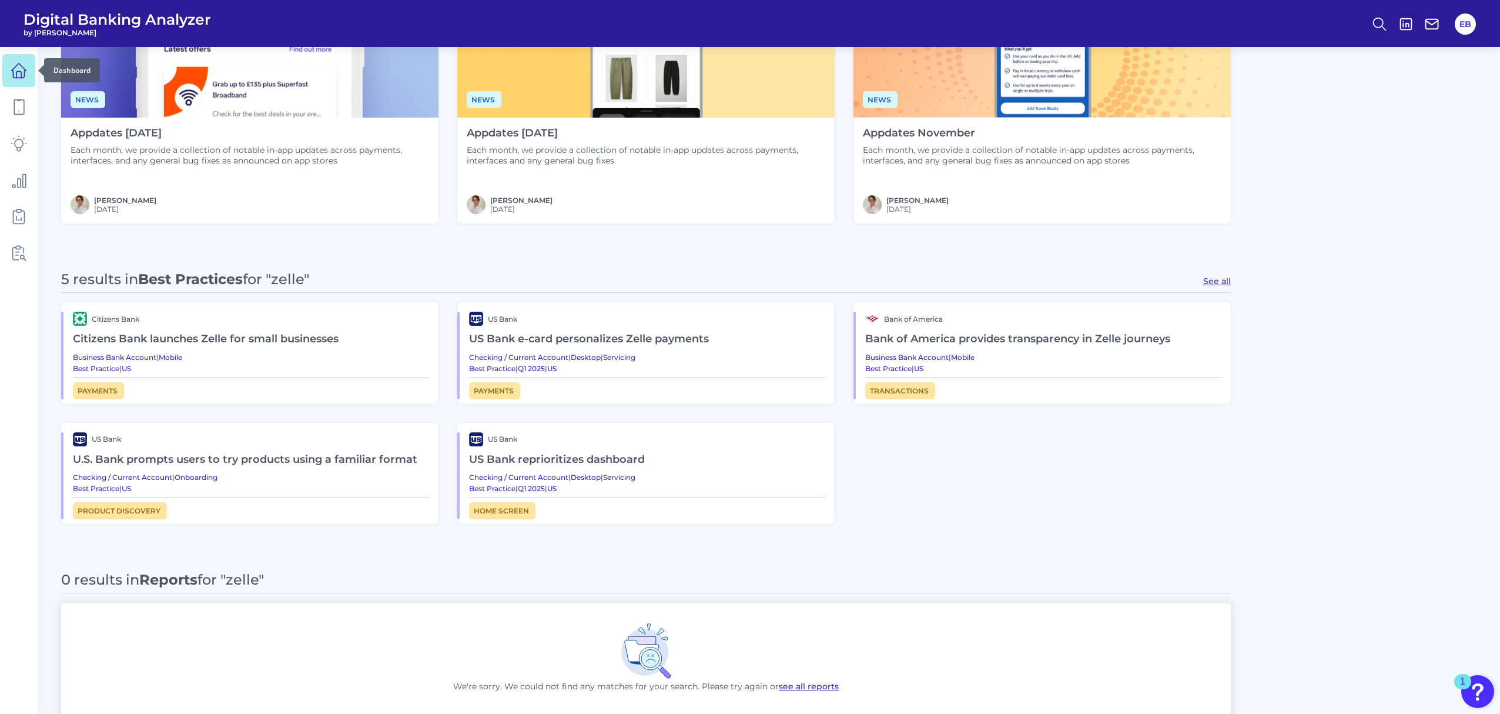
click at [24, 79] on link at bounding box center [18, 70] width 33 height 33
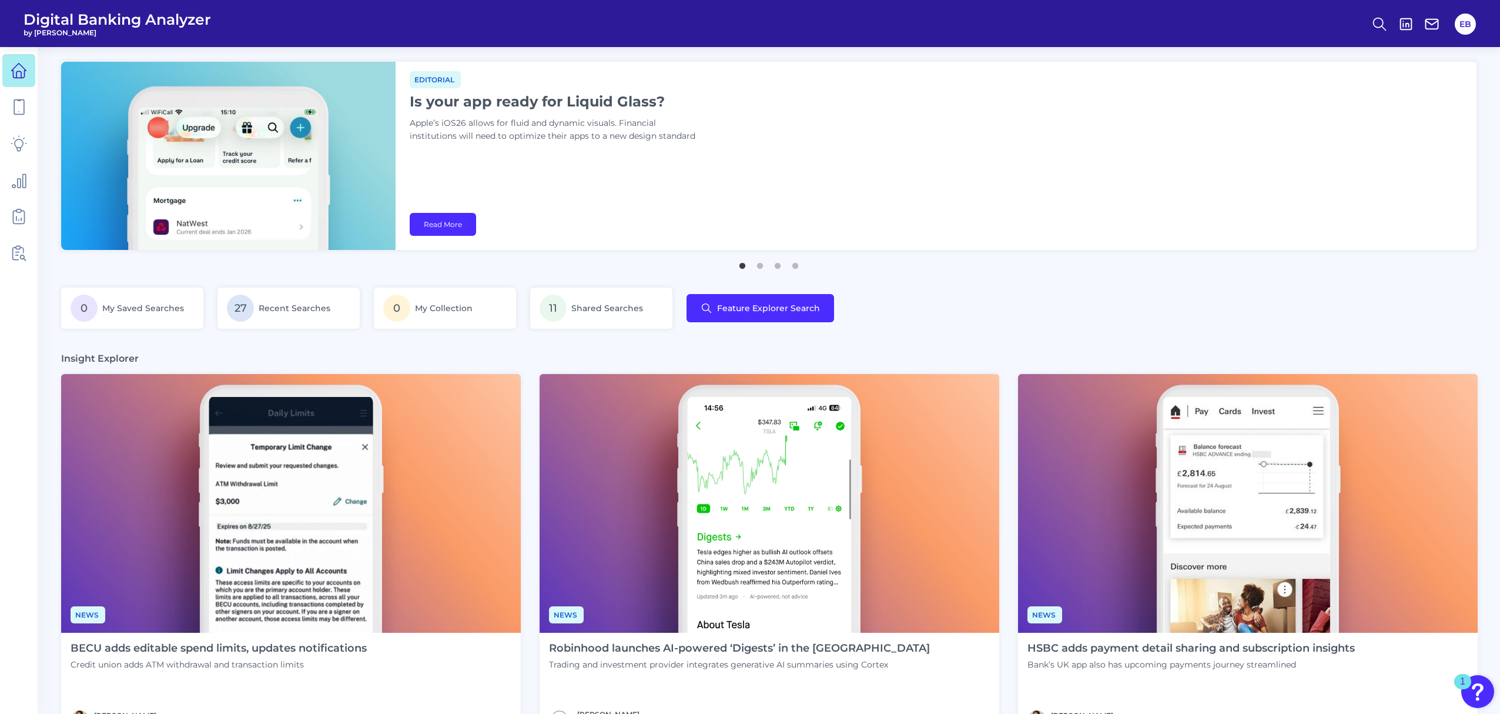
scroll to position [313, 0]
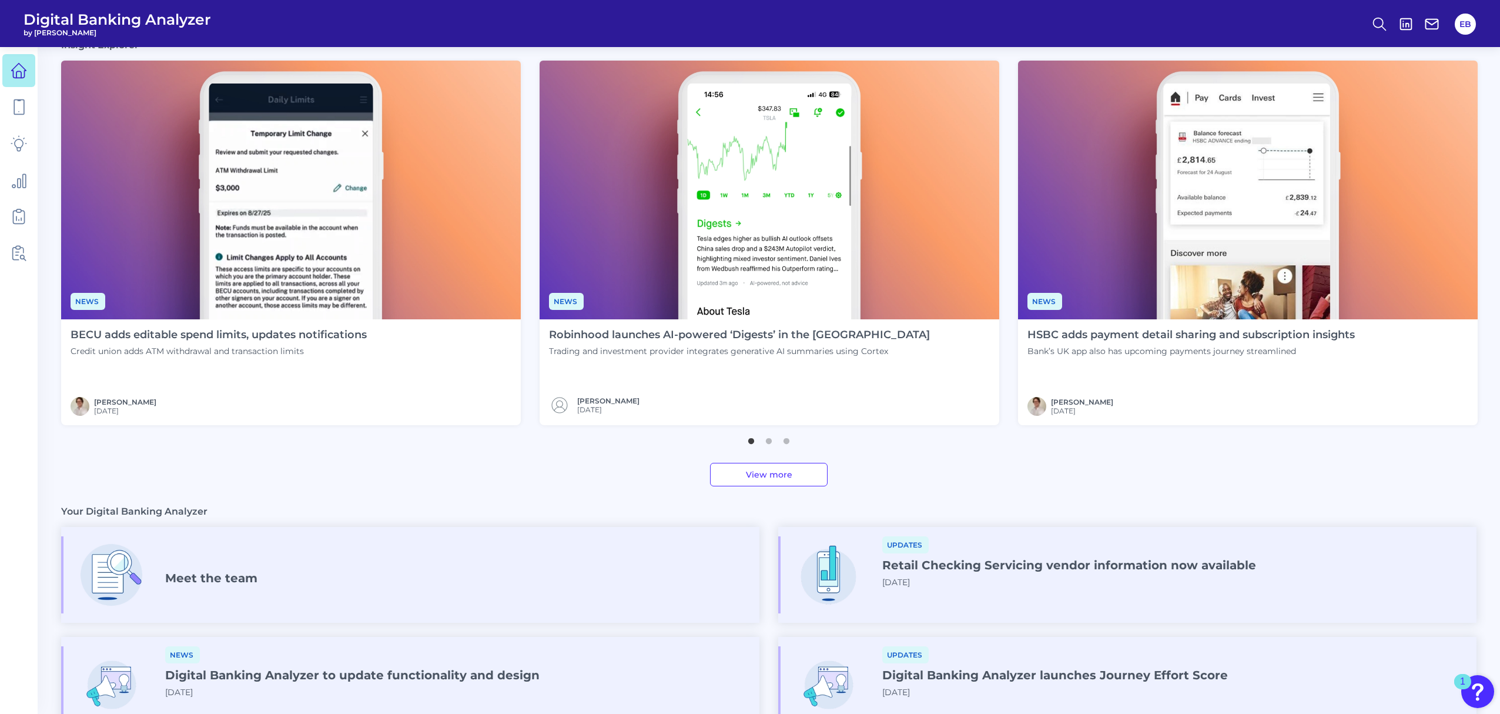
click at [334, 397] on div "[PERSON_NAME] [DATE]" at bounding box center [219, 406] width 296 height 19
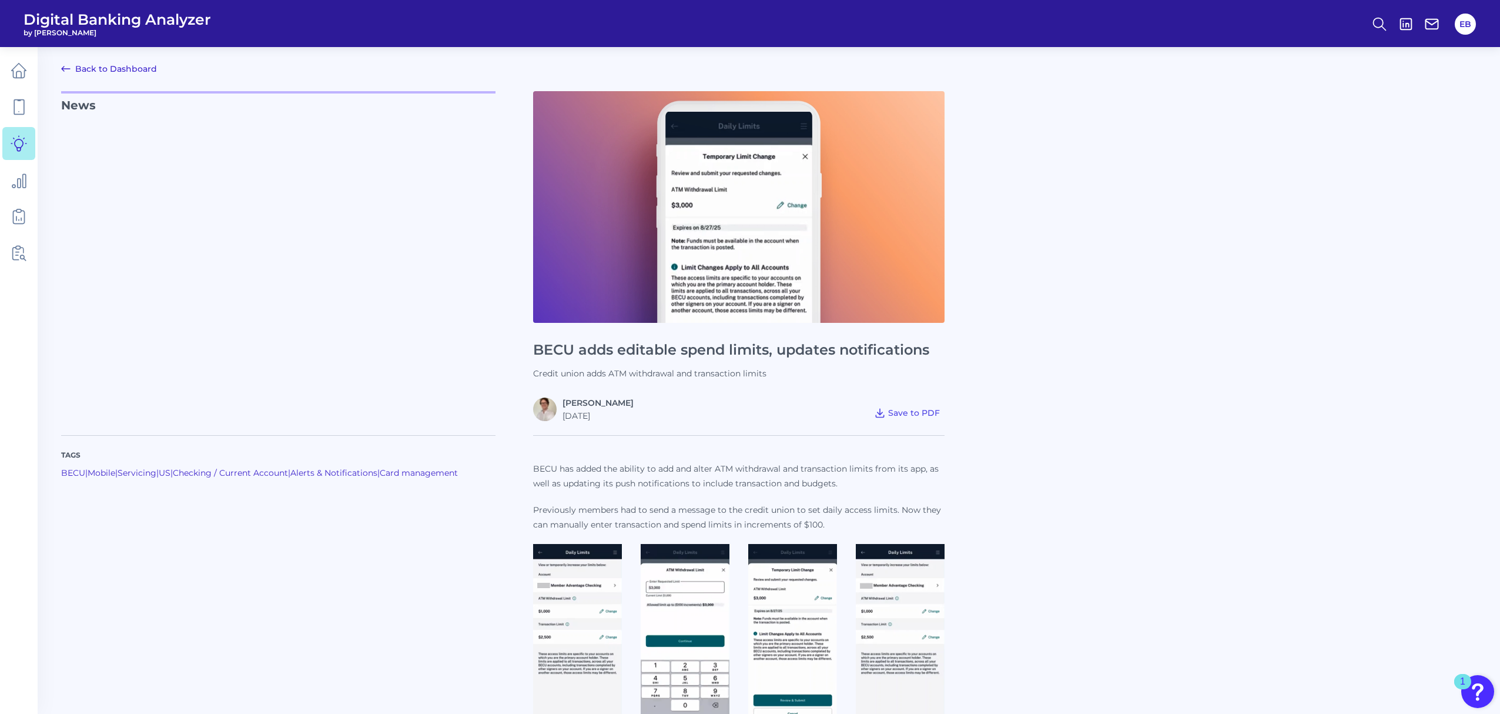
click at [112, 67] on link "Back to Dashboard" at bounding box center [109, 69] width 96 height 14
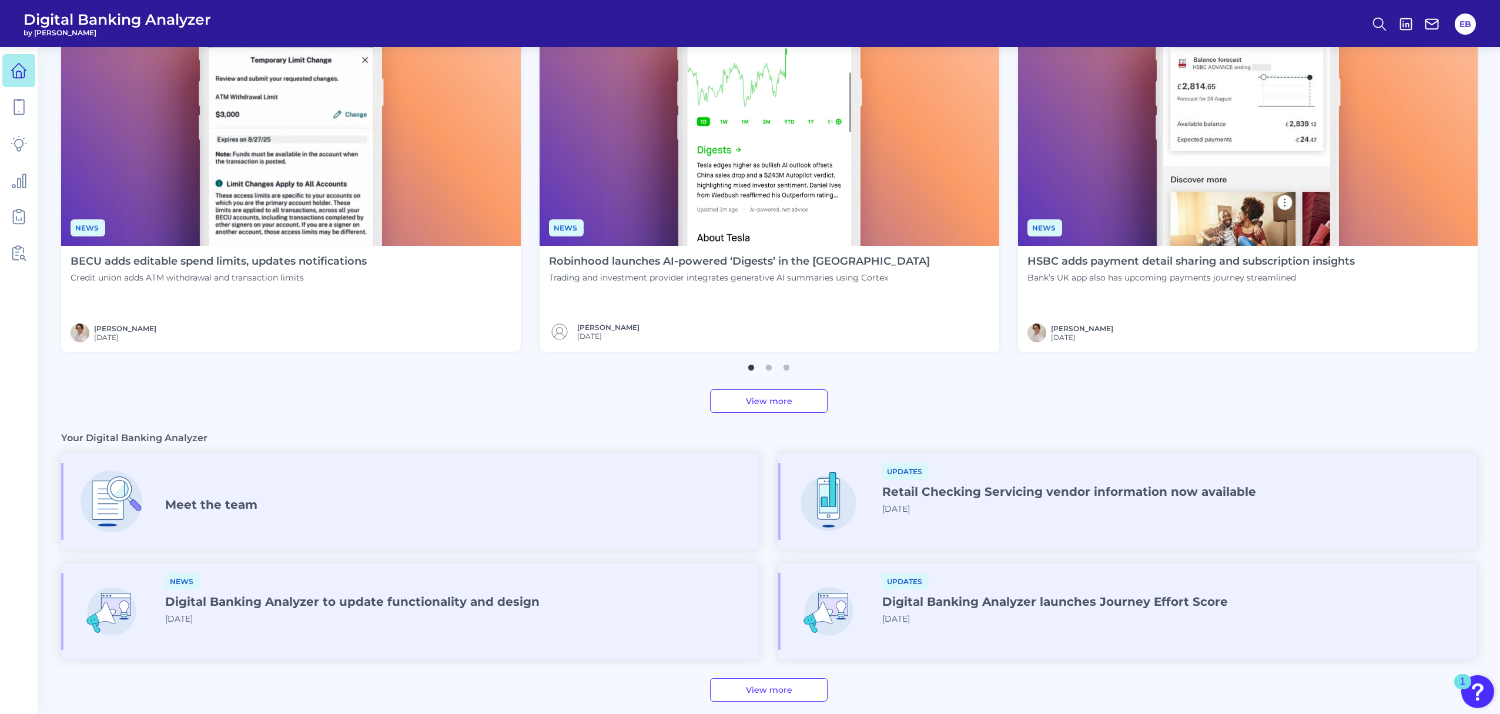
scroll to position [476, 0]
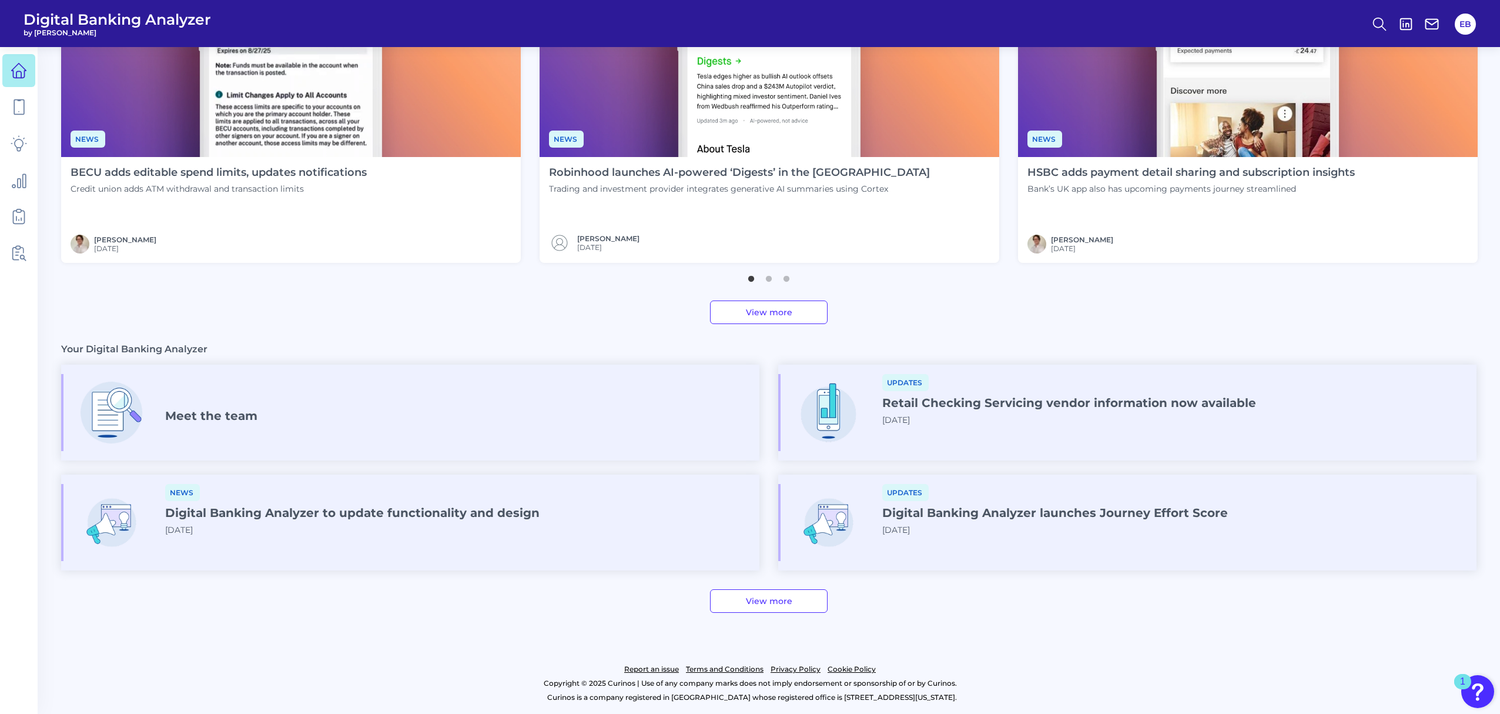
click at [764, 602] on link "View more" at bounding box center [769, 601] width 118 height 24
